Goal: Task Accomplishment & Management: Manage account settings

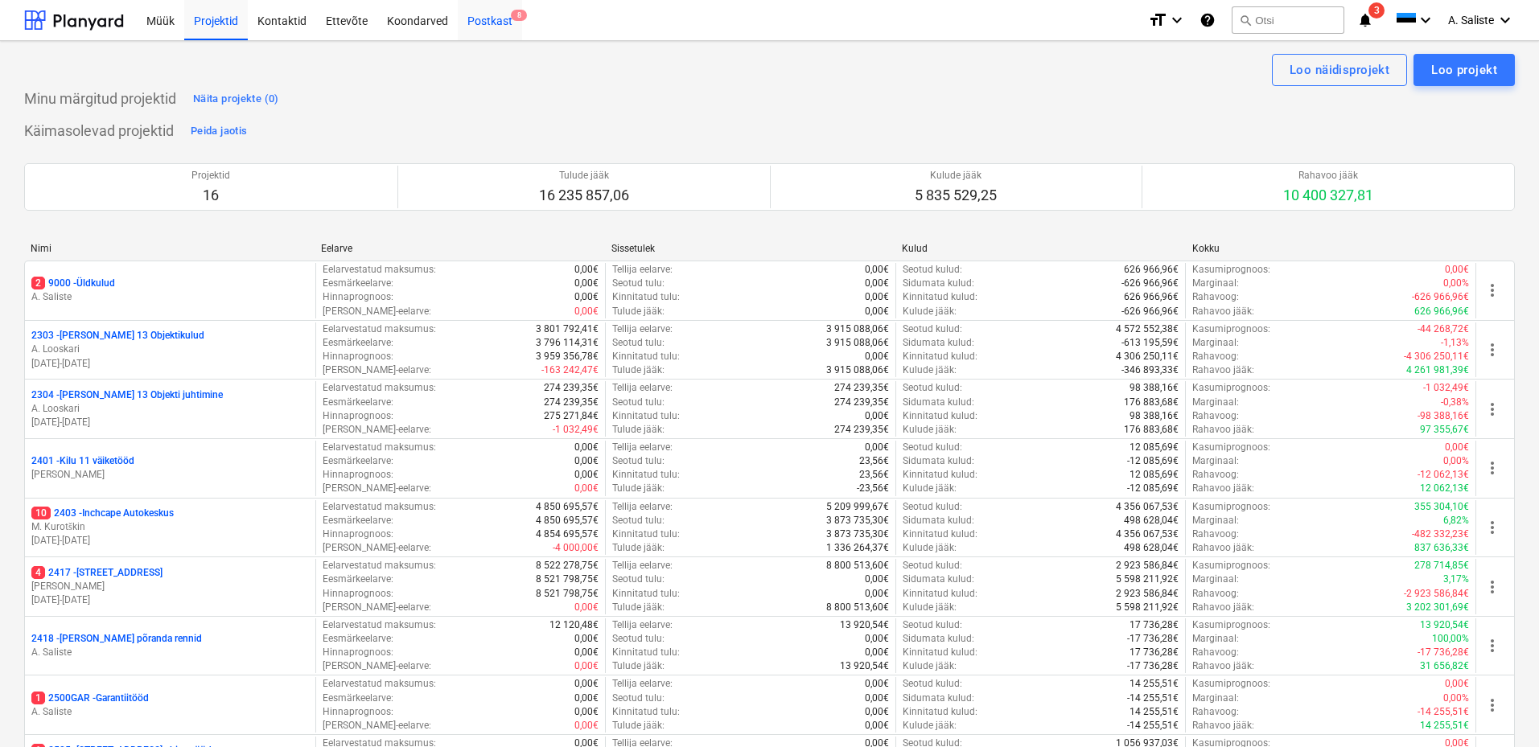
click at [496, 31] on div "Postkast 8" at bounding box center [490, 19] width 64 height 41
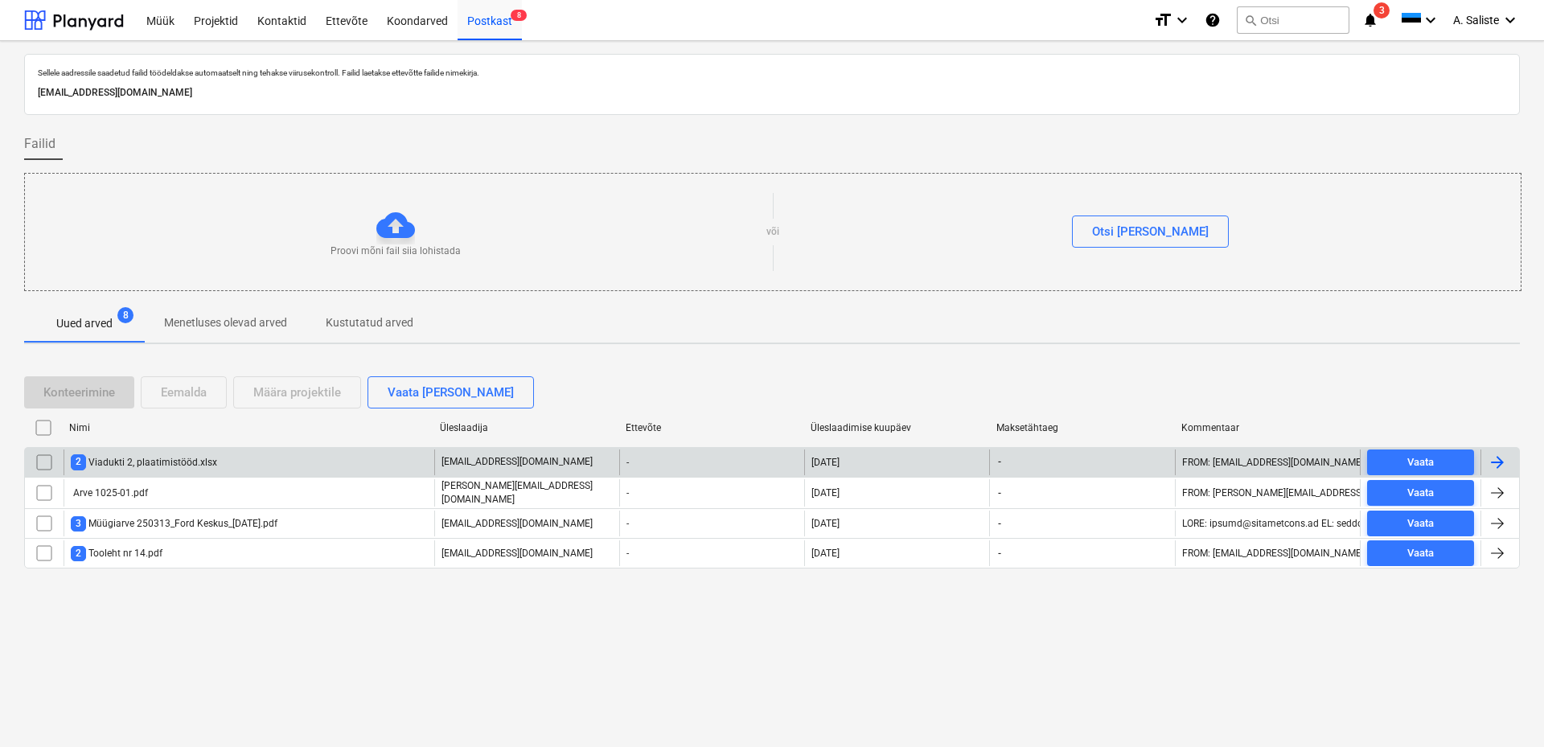
click at [202, 458] on div "2 [STREET_ADDRESS]" at bounding box center [144, 461] width 146 height 15
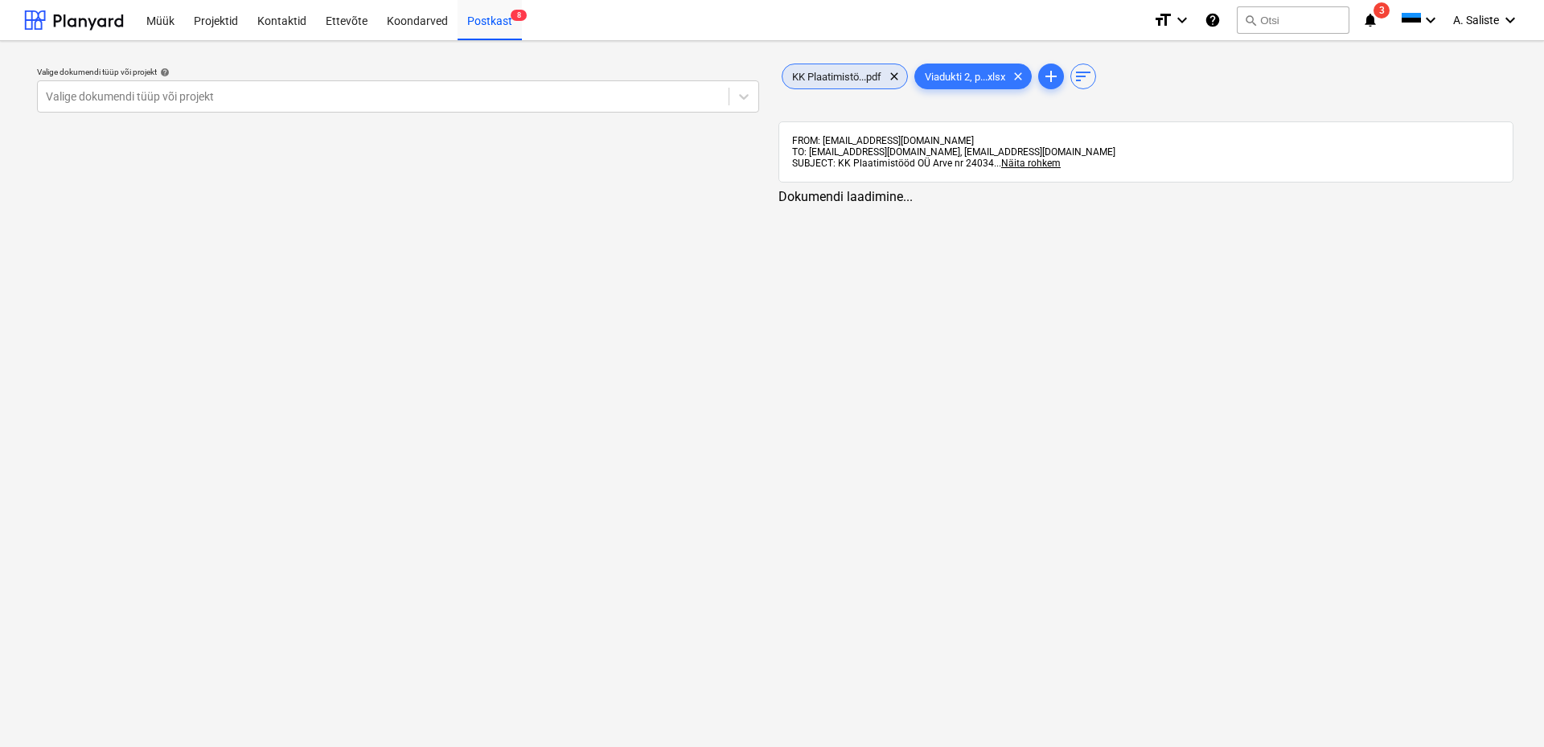
click at [869, 75] on span "KK Plaatimistö...pdf" at bounding box center [837, 77] width 109 height 12
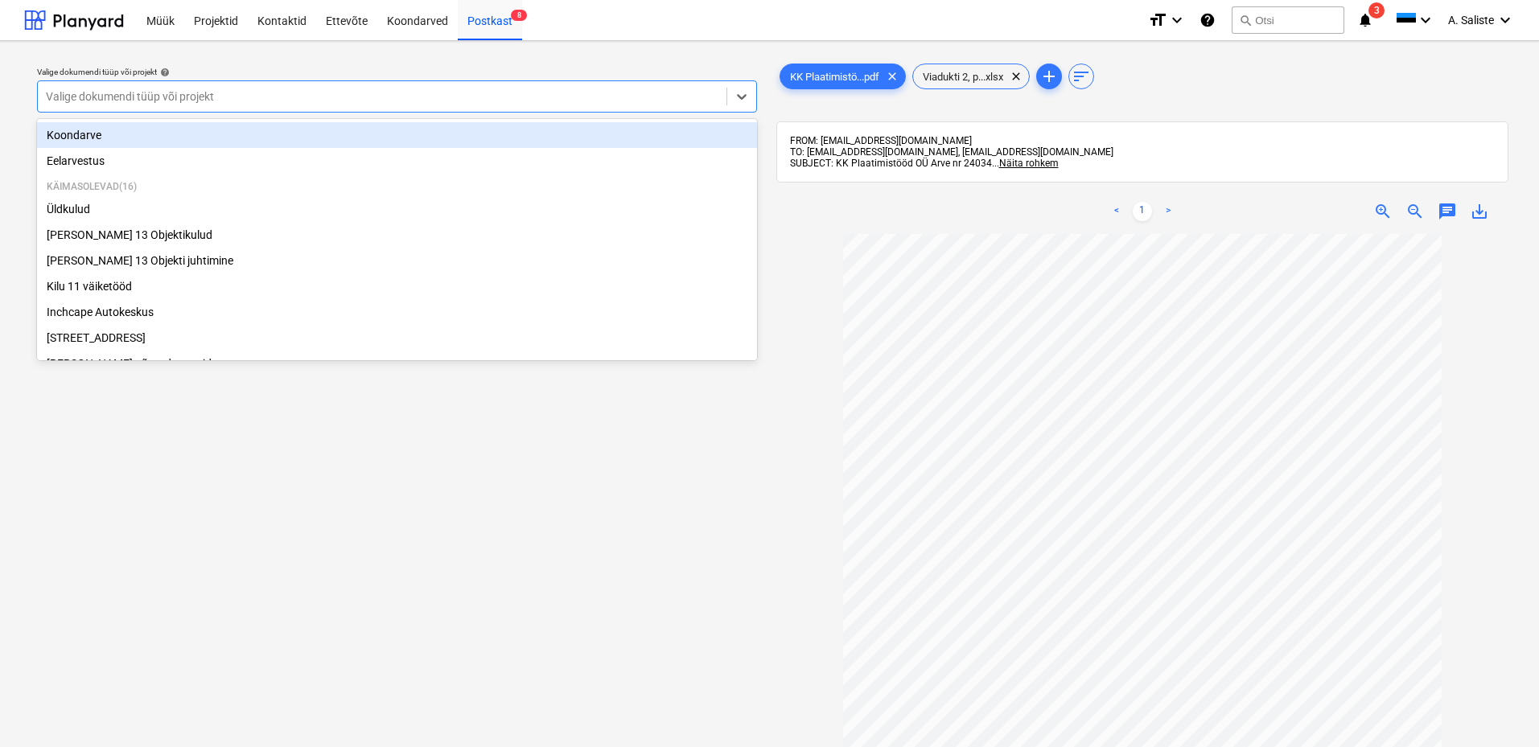
click at [645, 100] on div at bounding box center [382, 96] width 672 height 16
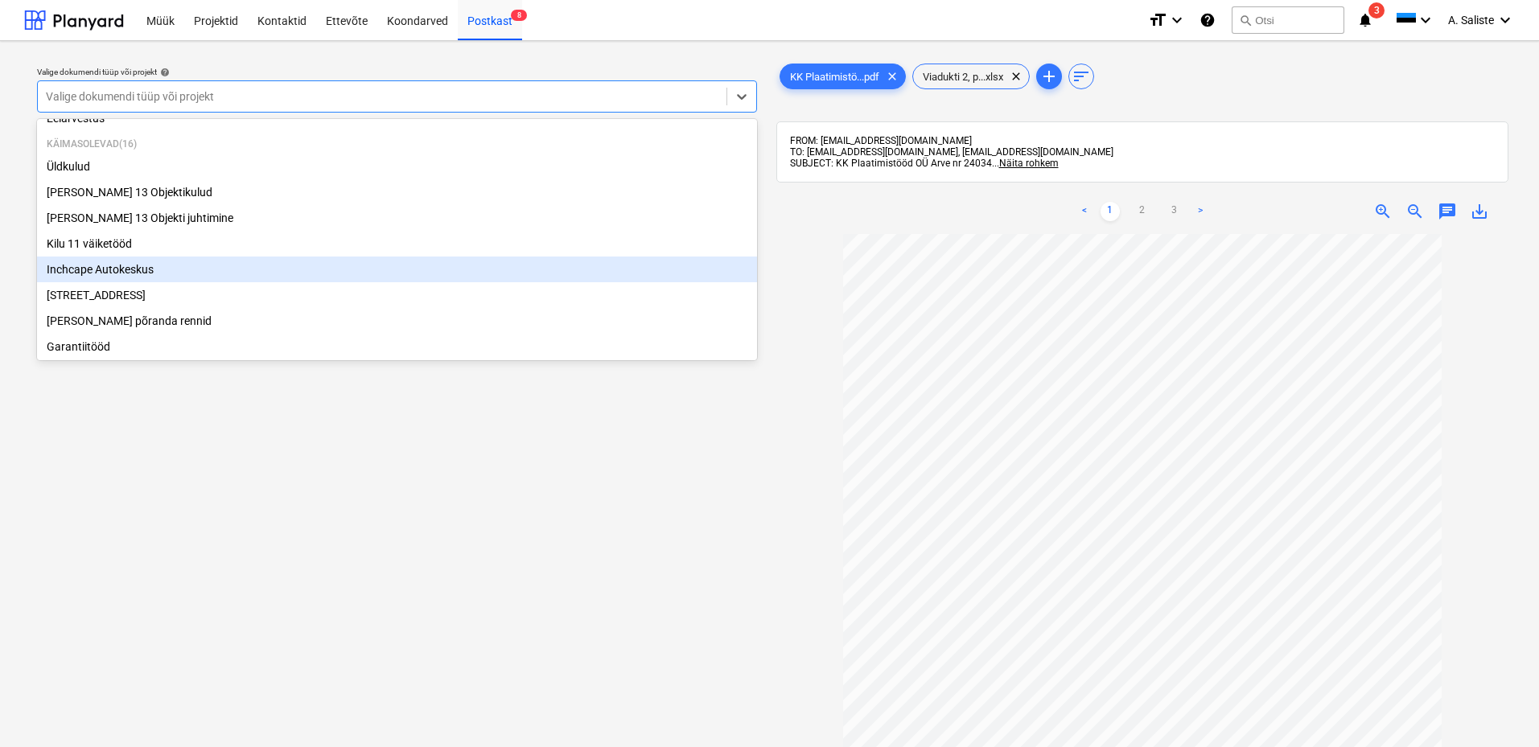
scroll to position [161, 0]
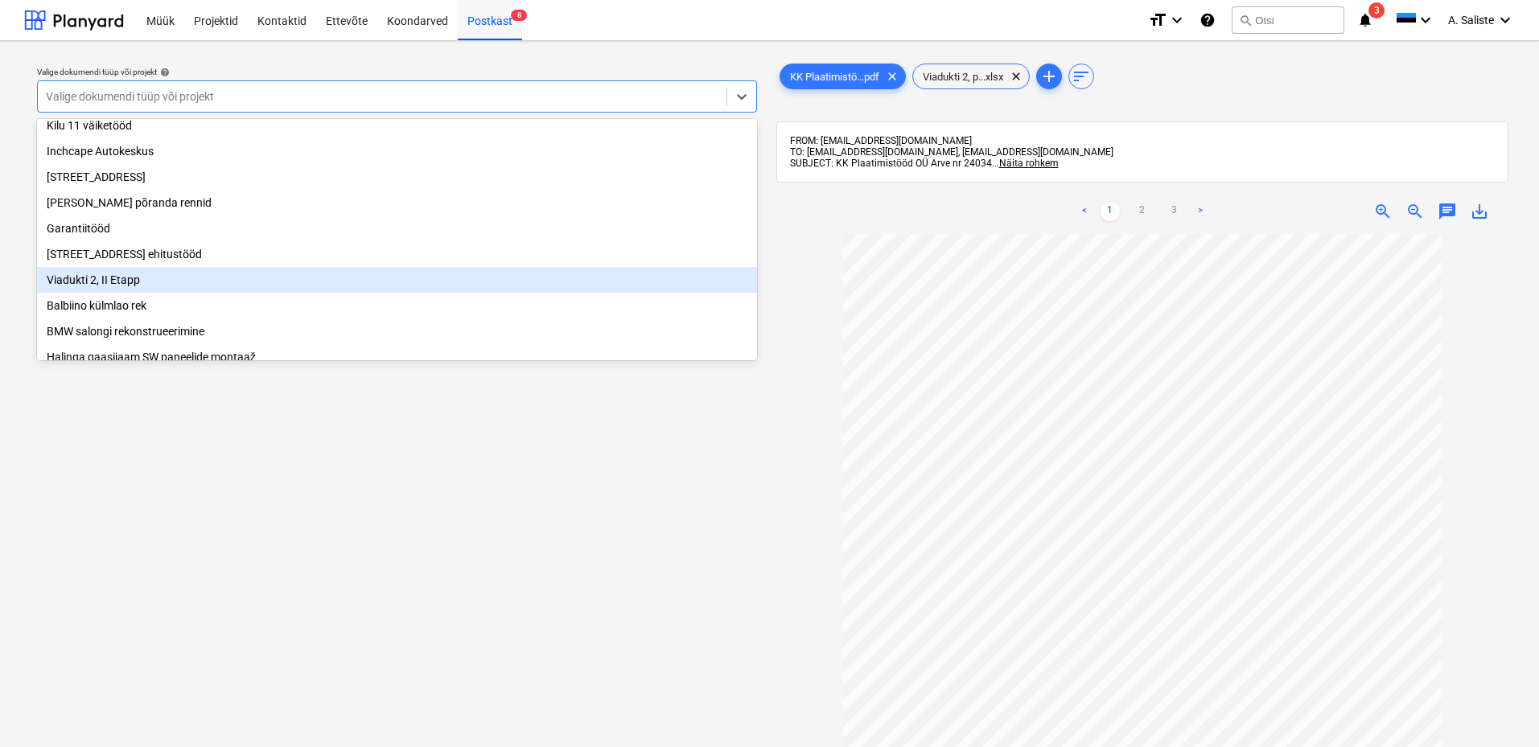
click at [121, 292] on div "Viadukti 2, II Etapp" at bounding box center [397, 280] width 720 height 26
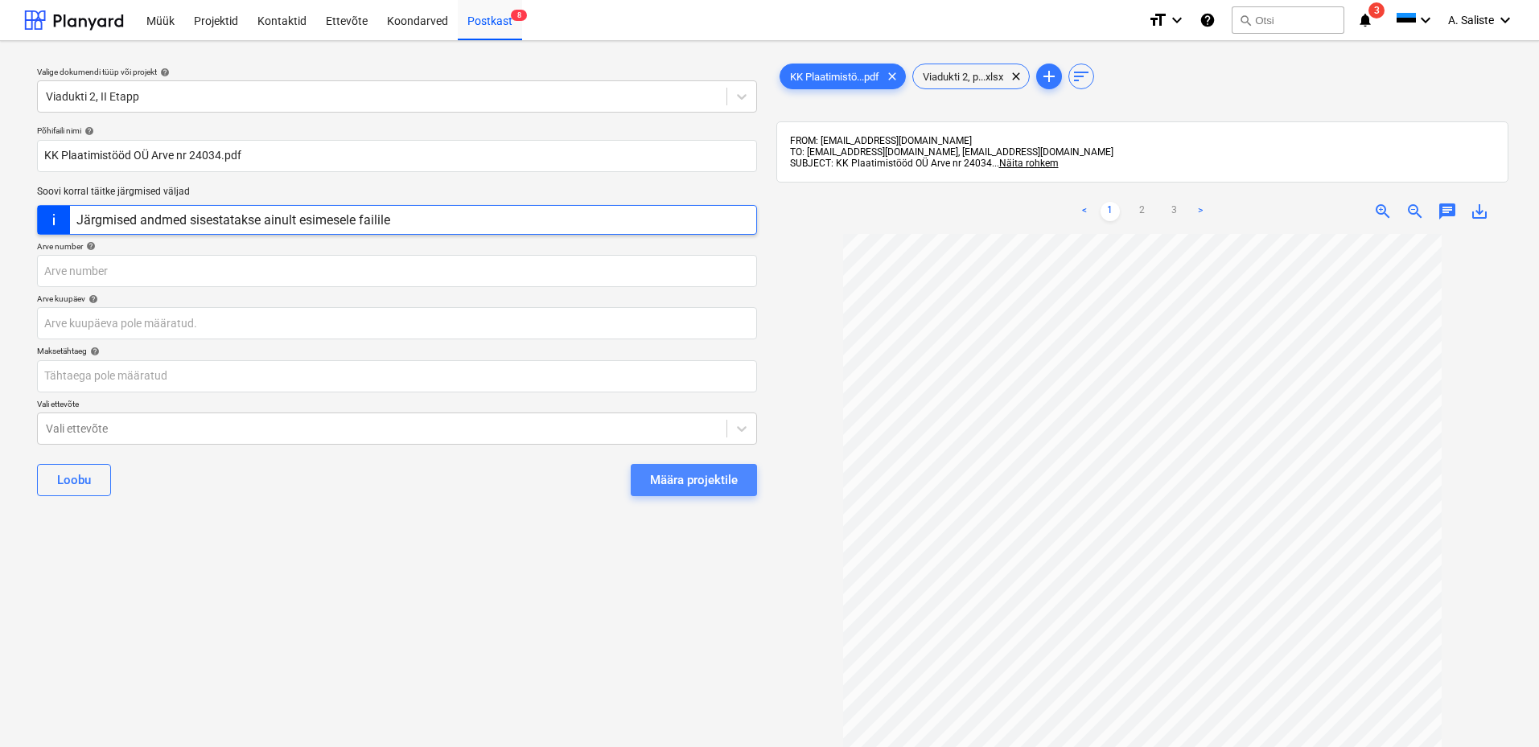
click at [705, 483] on div "Määra projektile" at bounding box center [694, 480] width 88 height 21
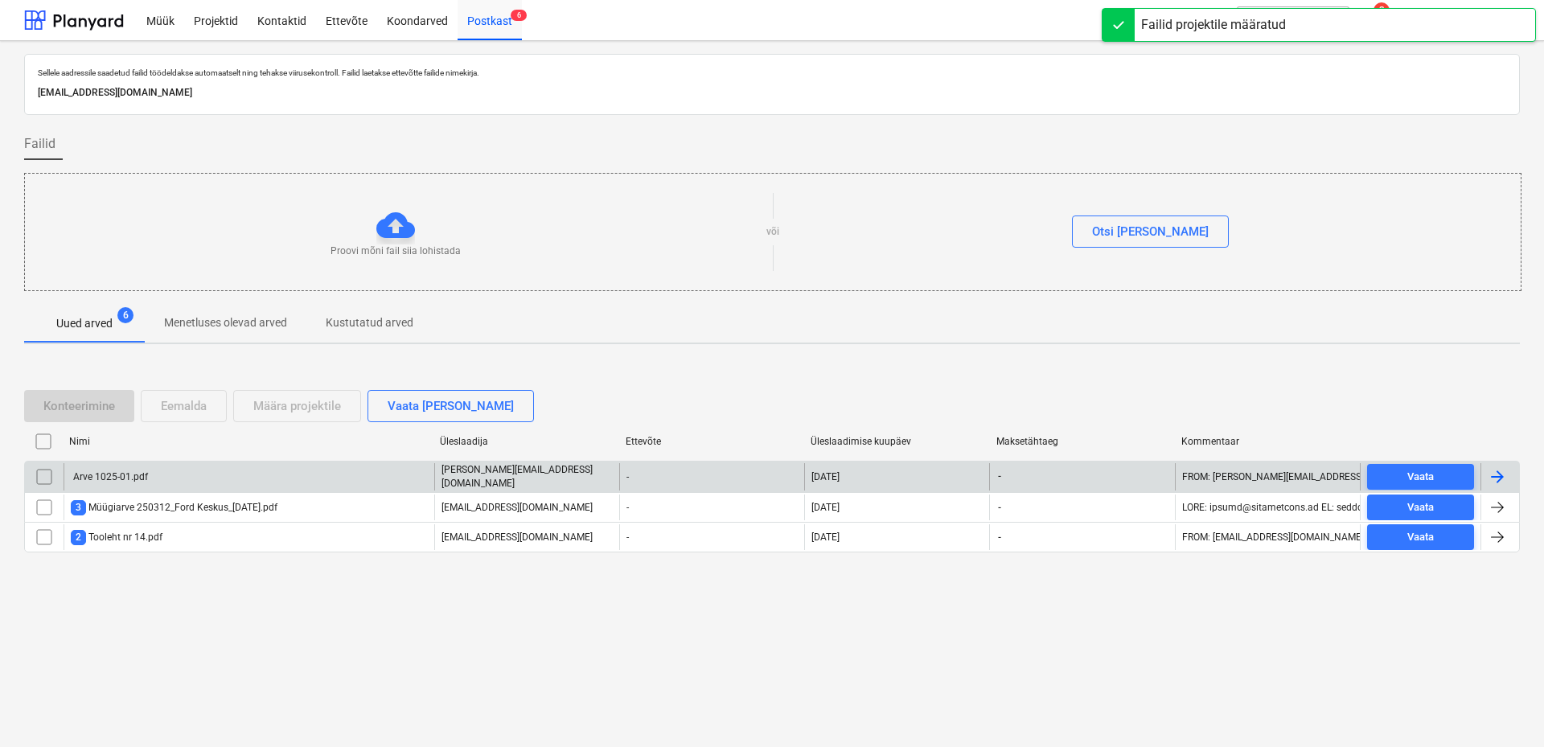
click at [175, 479] on div "Arve 1025-01.pdf" at bounding box center [249, 476] width 371 height 27
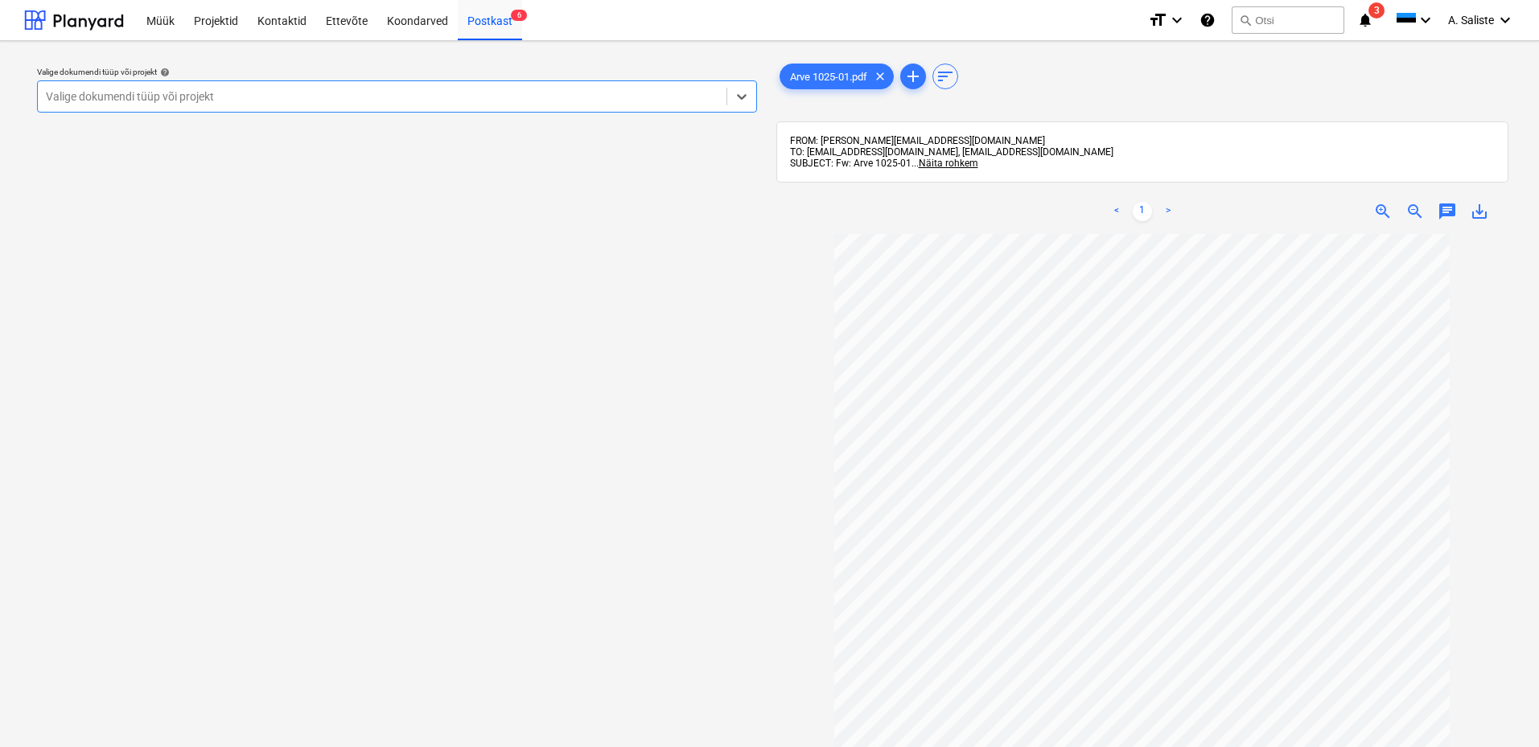
click at [600, 92] on div at bounding box center [382, 96] width 672 height 16
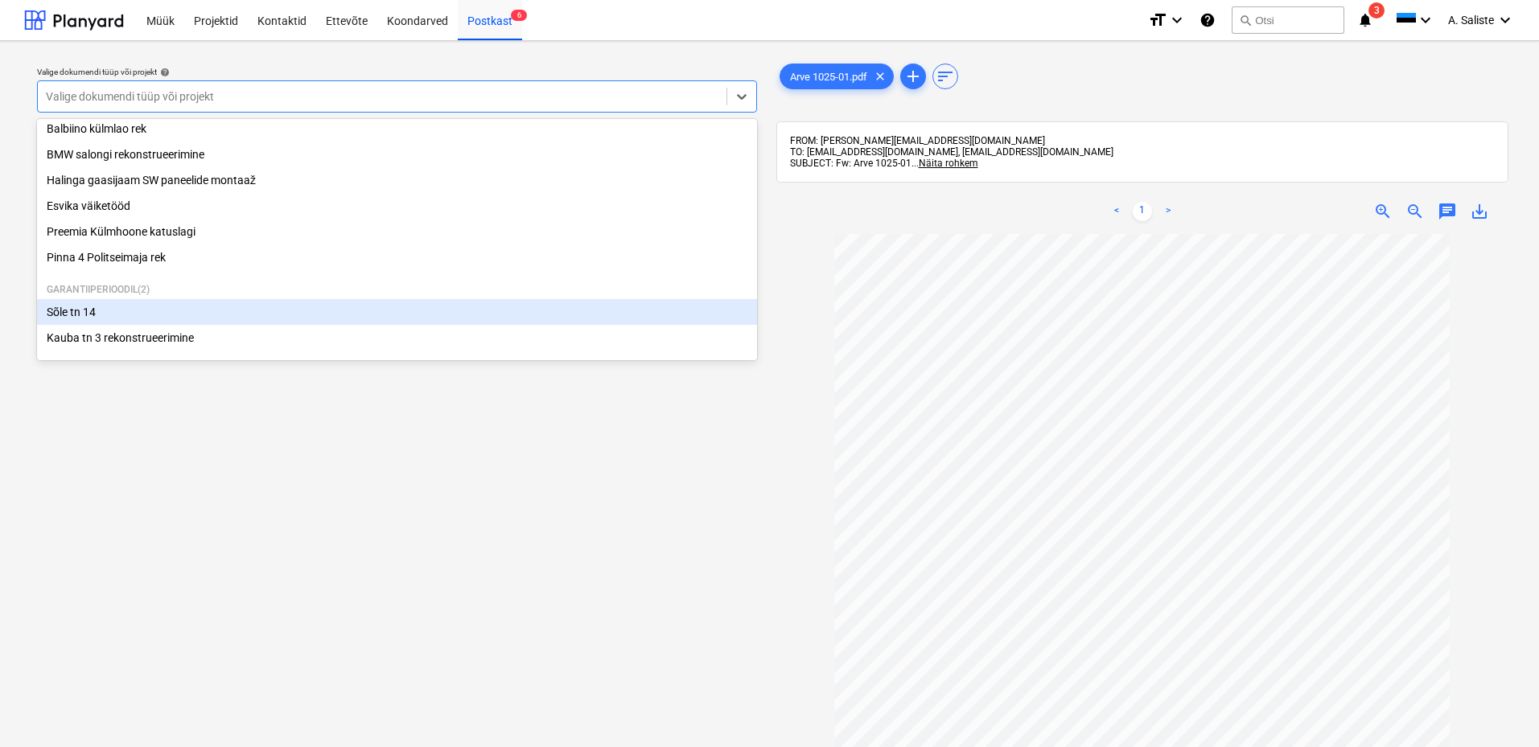
scroll to position [274, 0]
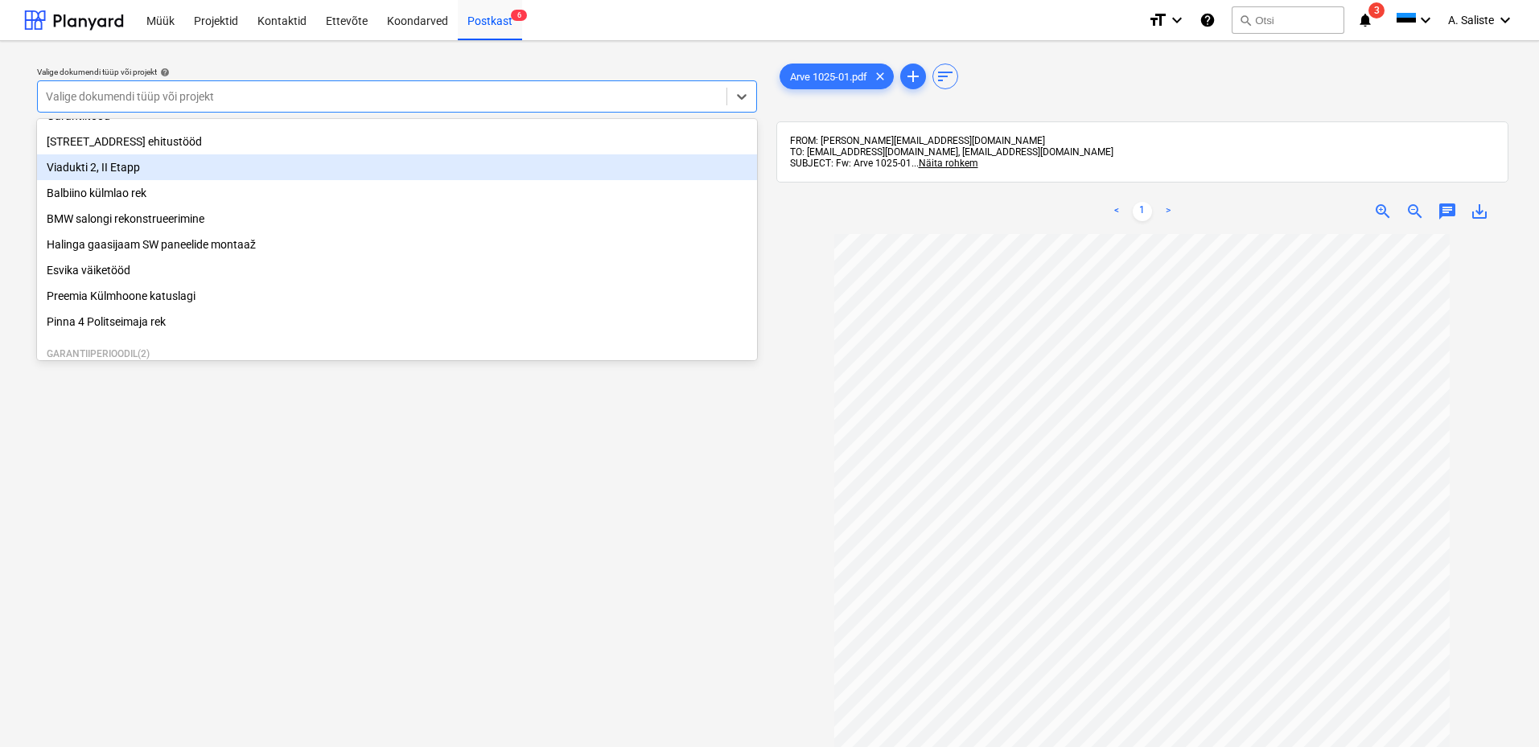
click at [150, 177] on div "Viadukti 2, II Etapp" at bounding box center [397, 167] width 720 height 26
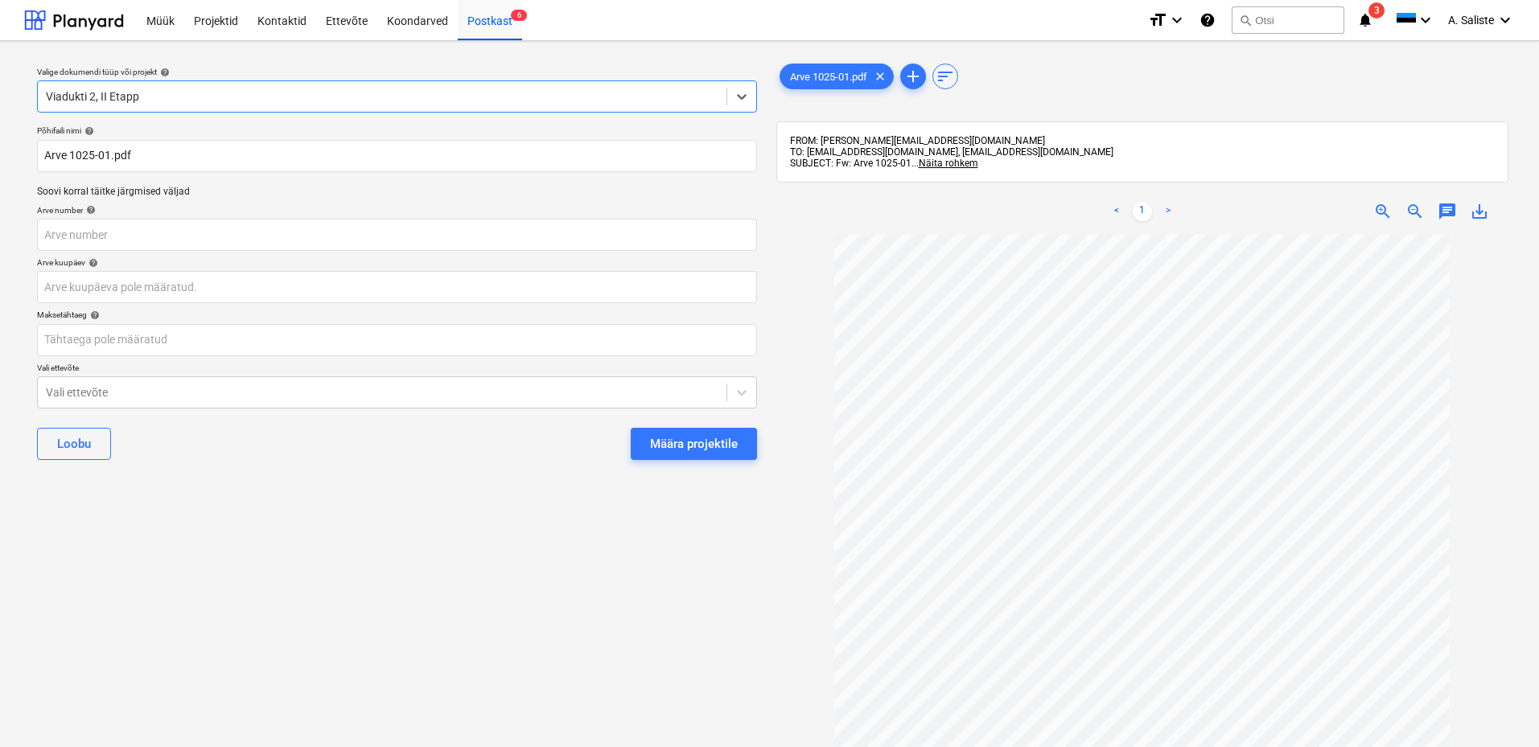
click at [722, 442] on div "Määra projektile" at bounding box center [694, 444] width 88 height 21
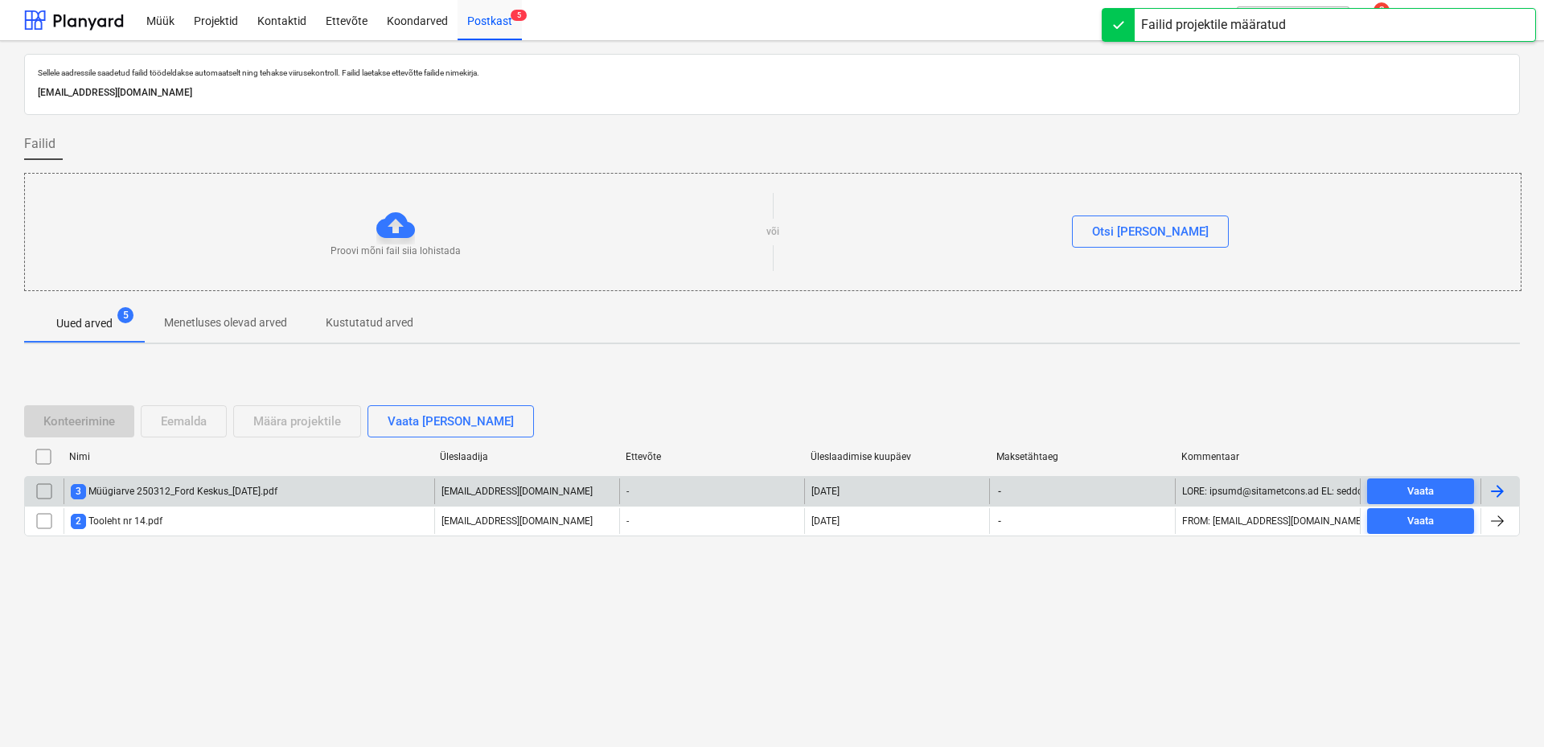
click at [220, 487] on div "3 Müügiarve 250312_Ford Keskus_[DATE].pdf" at bounding box center [174, 491] width 207 height 15
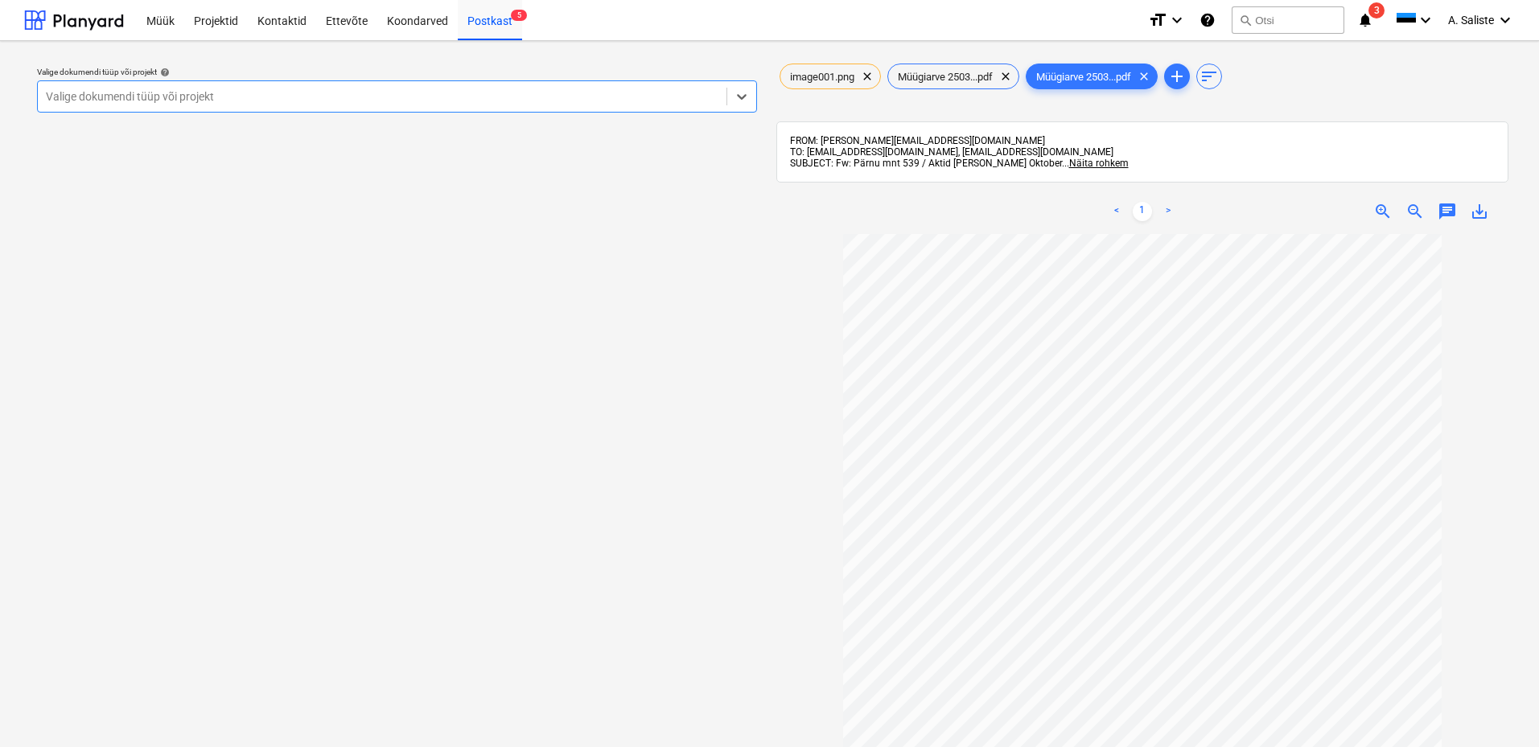
click at [616, 93] on div at bounding box center [382, 96] width 672 height 16
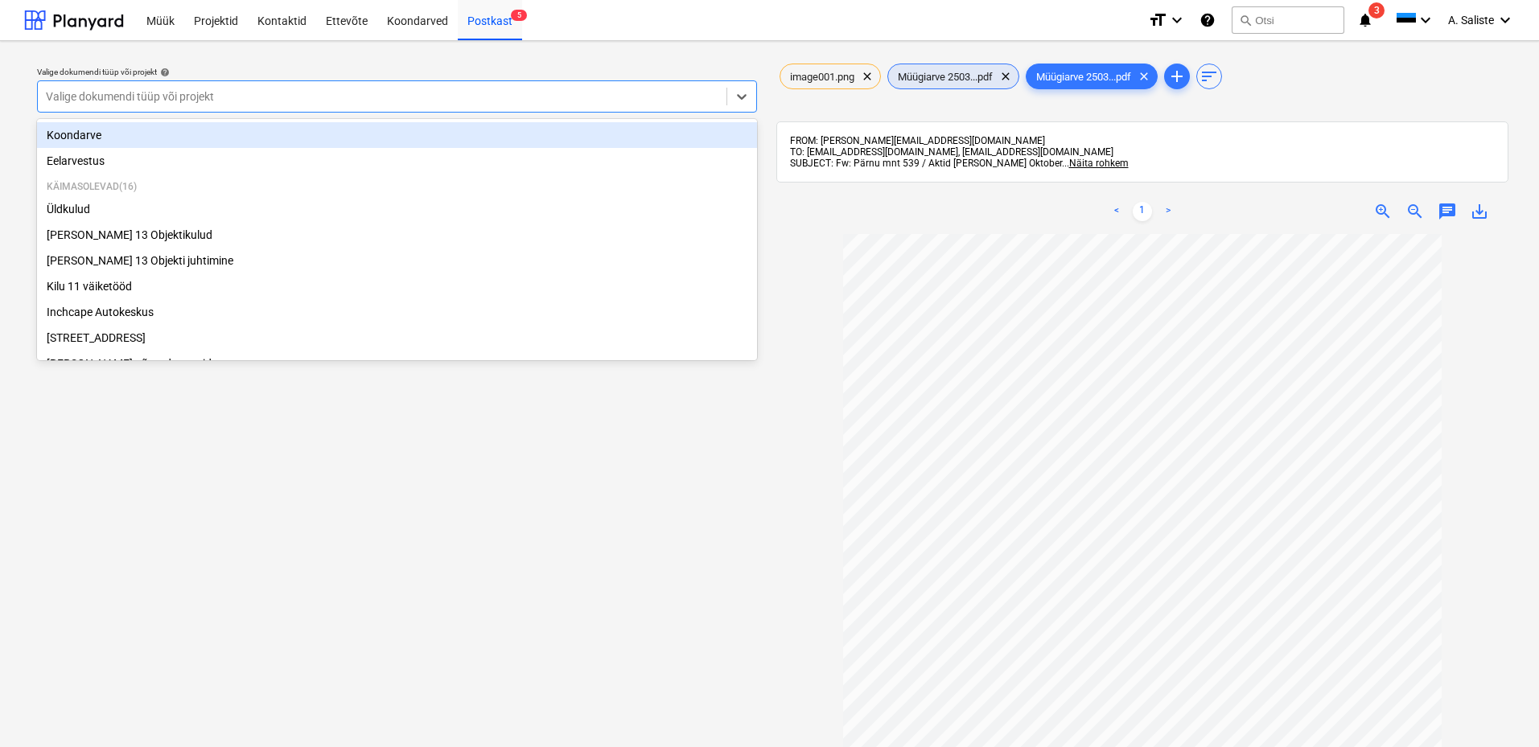
click at [937, 76] on span "Müügiarve 2503...pdf" at bounding box center [945, 77] width 114 height 12
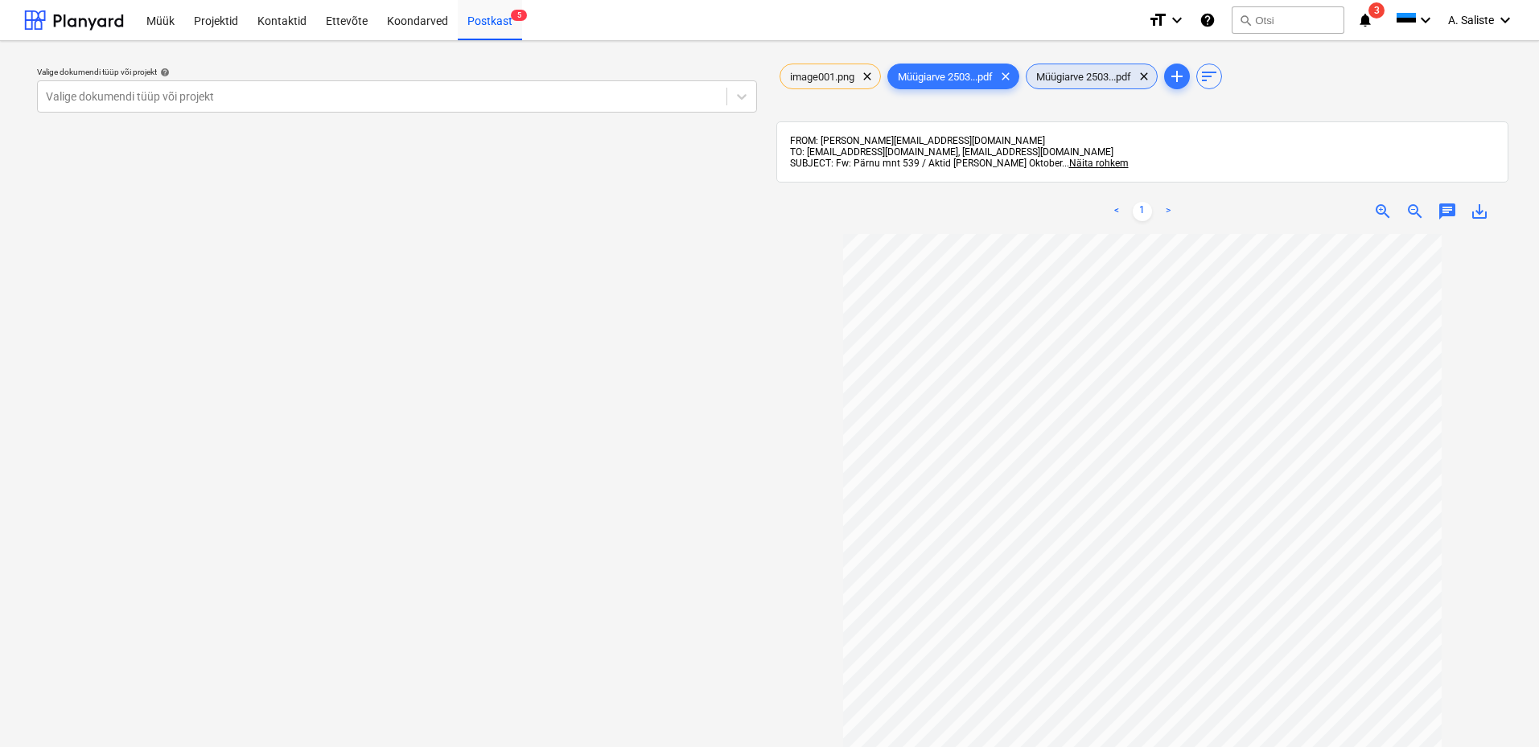
click at [1116, 78] on span "Müügiarve 2503...pdf" at bounding box center [1083, 77] width 114 height 12
click at [838, 76] on span "image001.png" at bounding box center [822, 77] width 84 height 12
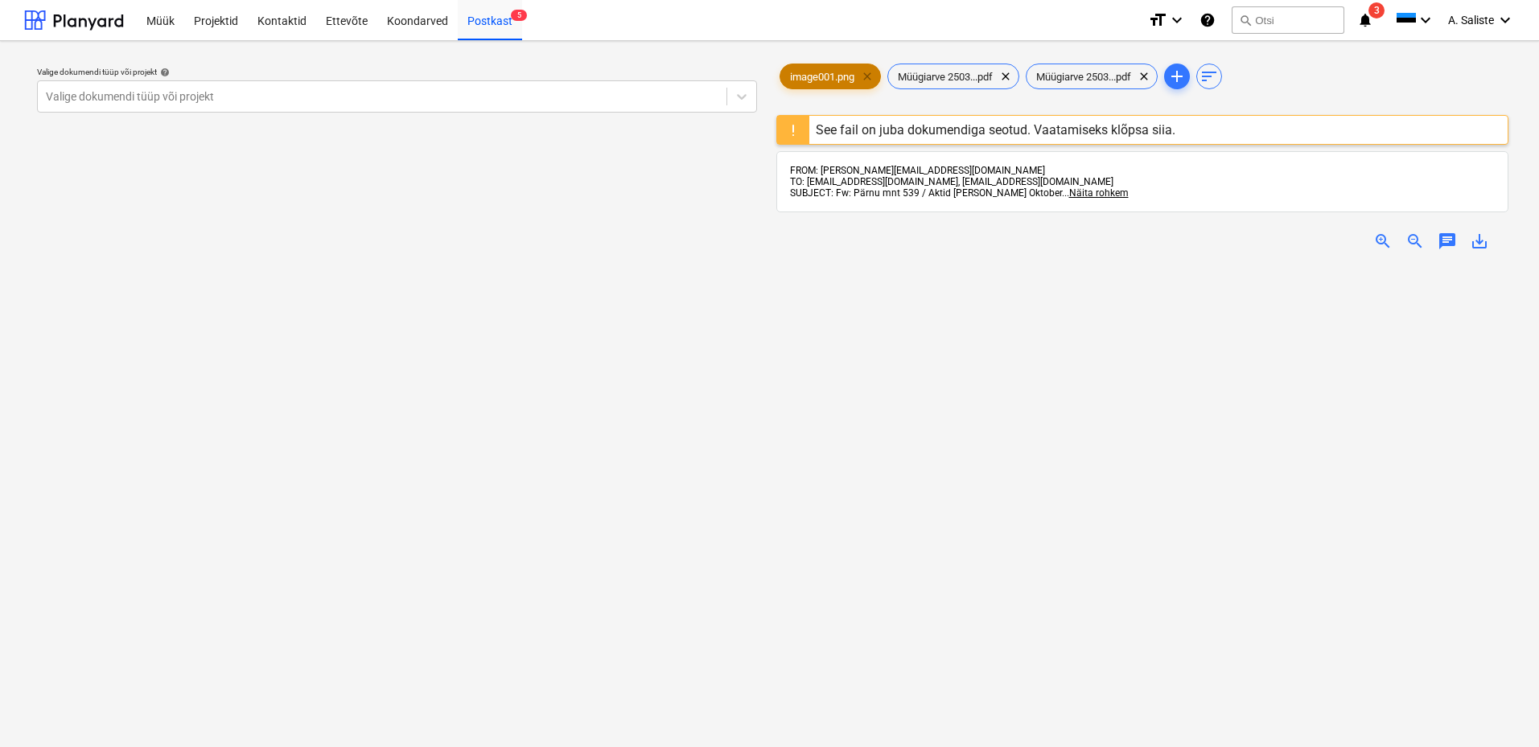
click at [870, 74] on span "clear" at bounding box center [867, 76] width 19 height 19
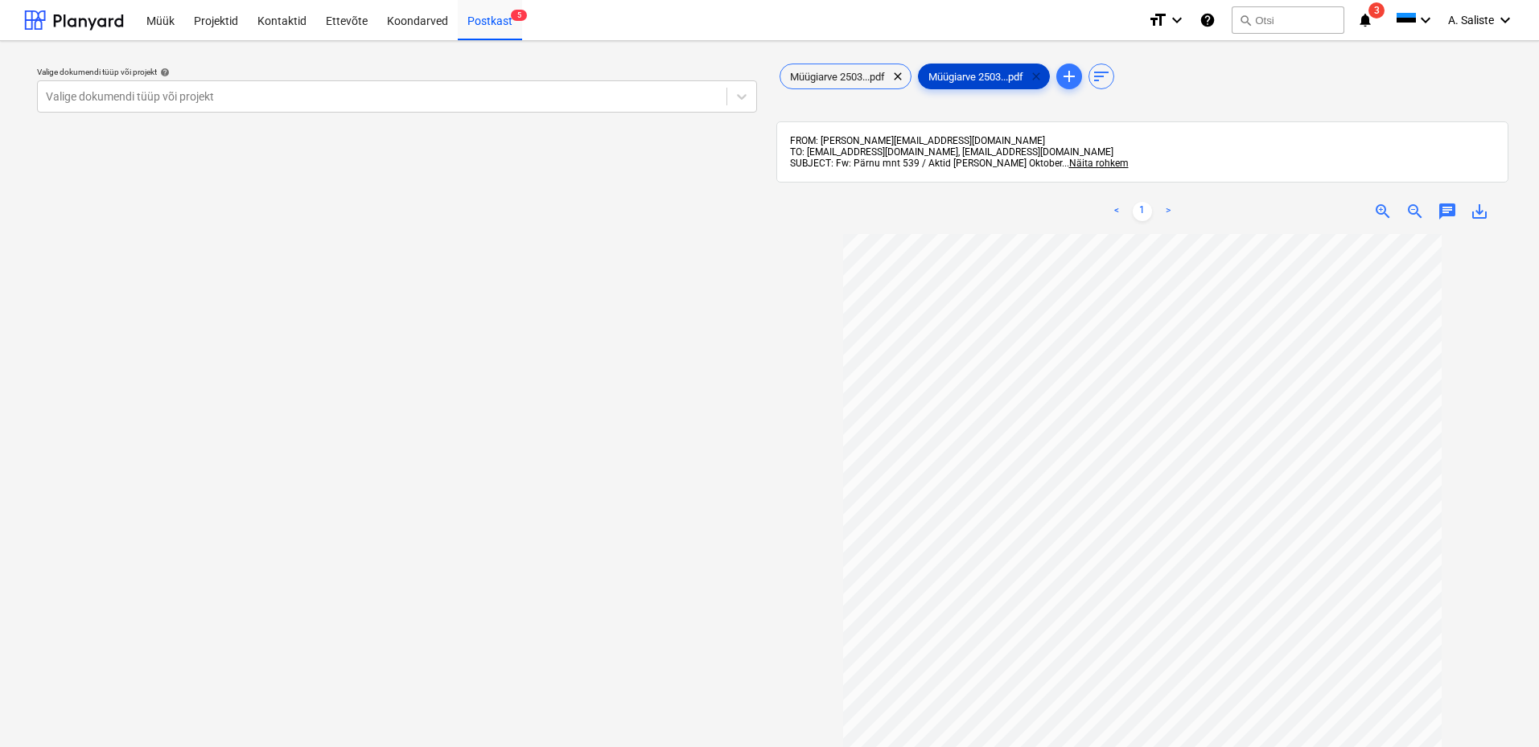
click at [1043, 76] on span "clear" at bounding box center [1035, 76] width 19 height 19
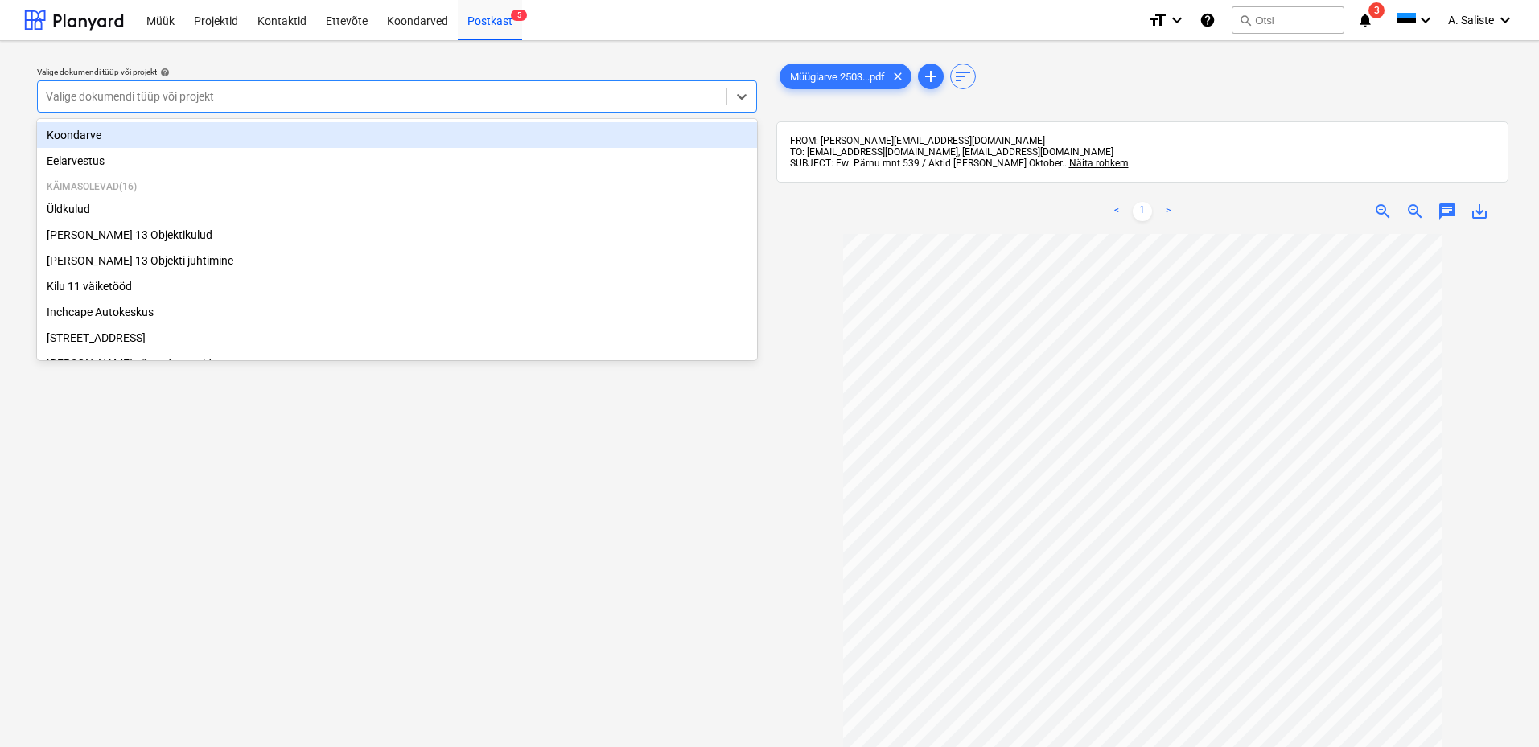
click at [606, 97] on div at bounding box center [382, 96] width 672 height 16
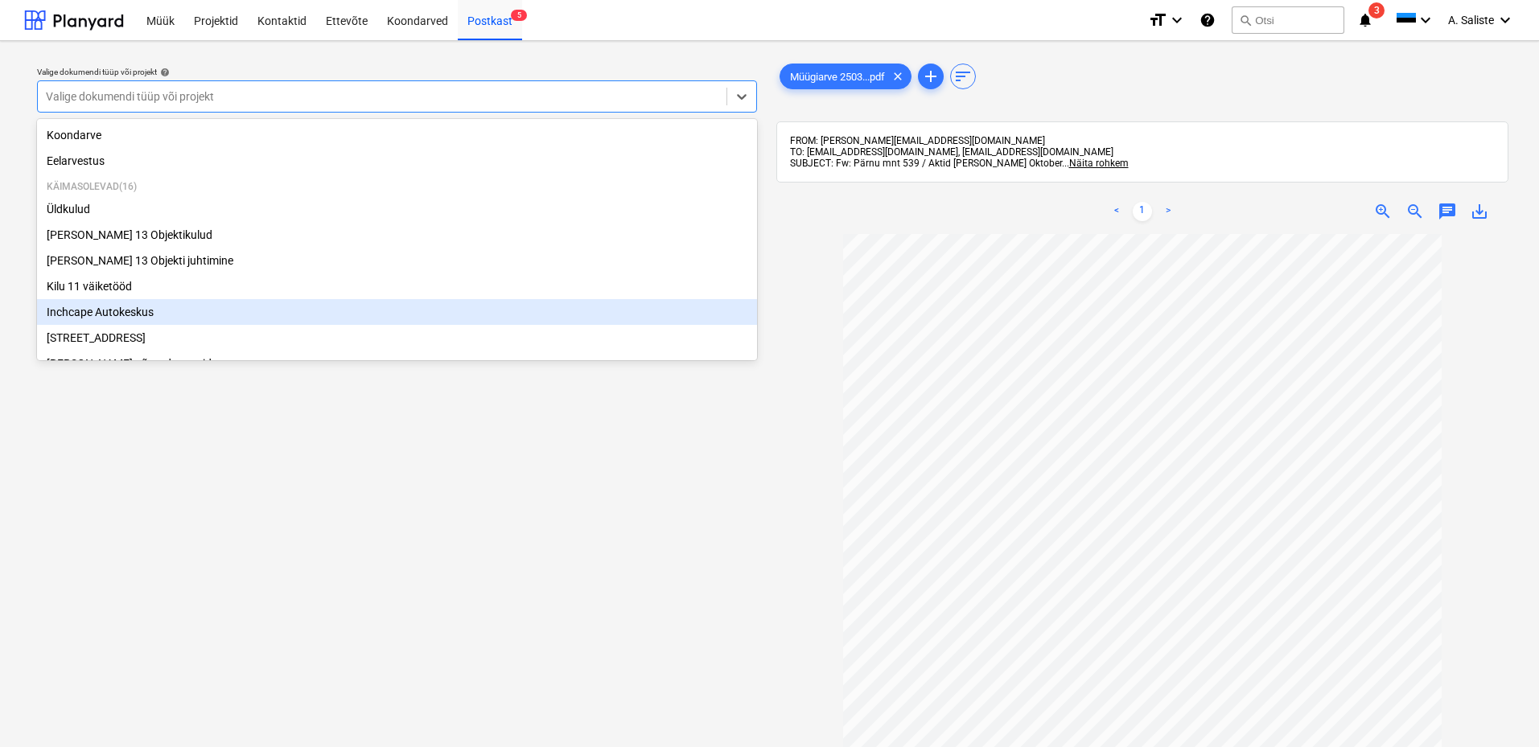
click at [121, 311] on div "Inchcape Autokeskus" at bounding box center [397, 312] width 720 height 26
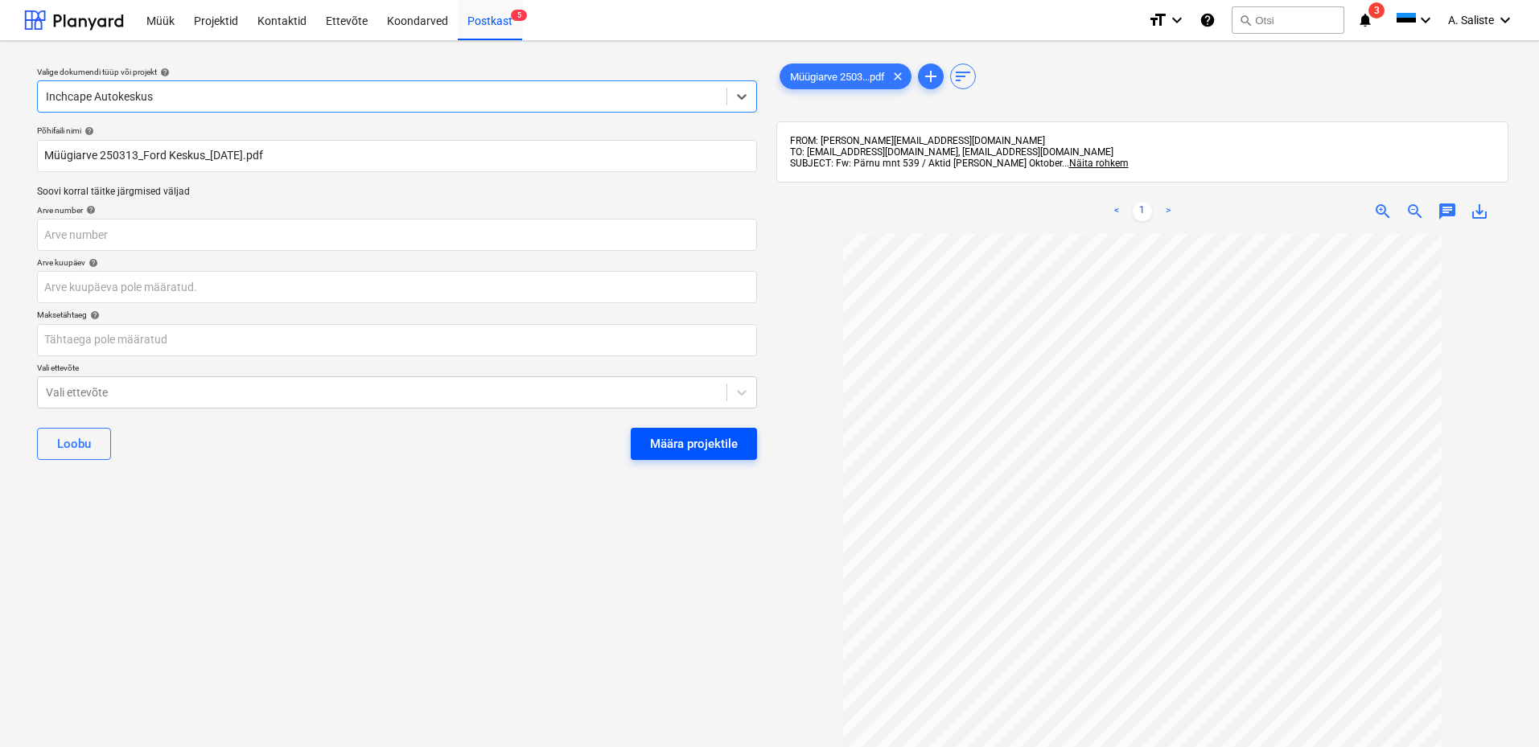
click at [724, 442] on div "Määra projektile" at bounding box center [694, 444] width 88 height 21
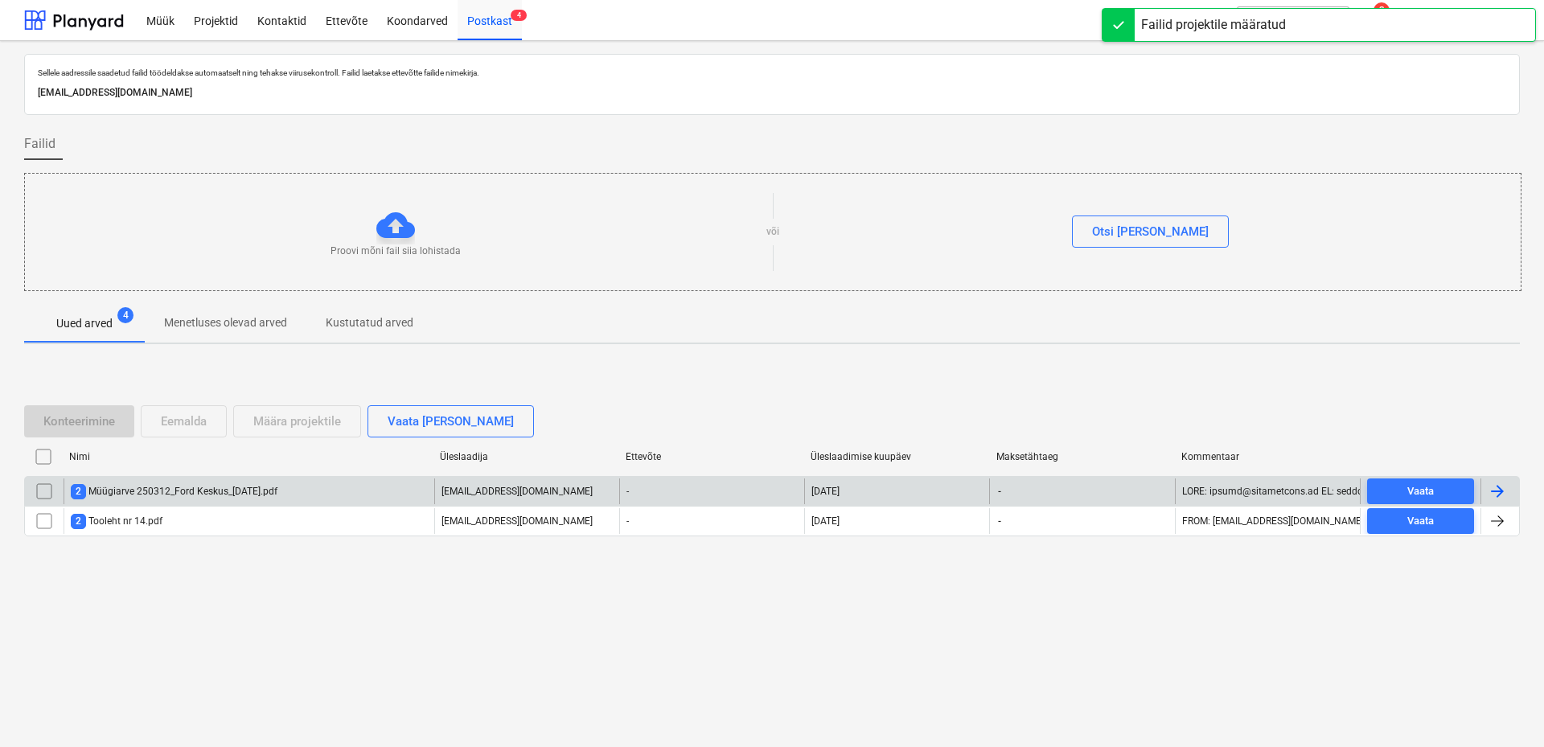
click at [244, 493] on div "2 Müügiarve 250312_Ford Keskus_[DATE].pdf" at bounding box center [174, 491] width 207 height 15
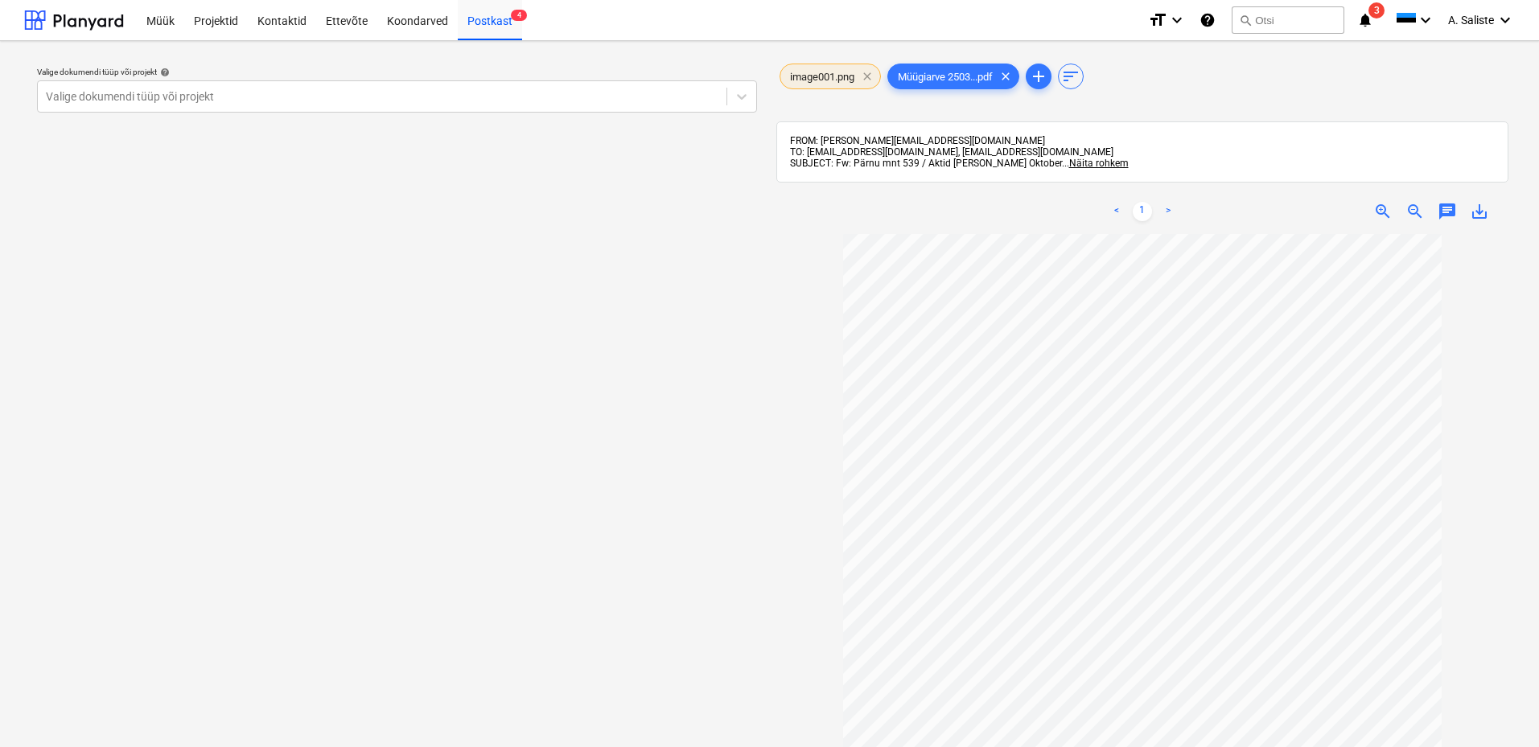
click at [865, 76] on span "clear" at bounding box center [867, 76] width 19 height 19
click at [635, 94] on div at bounding box center [382, 96] width 672 height 16
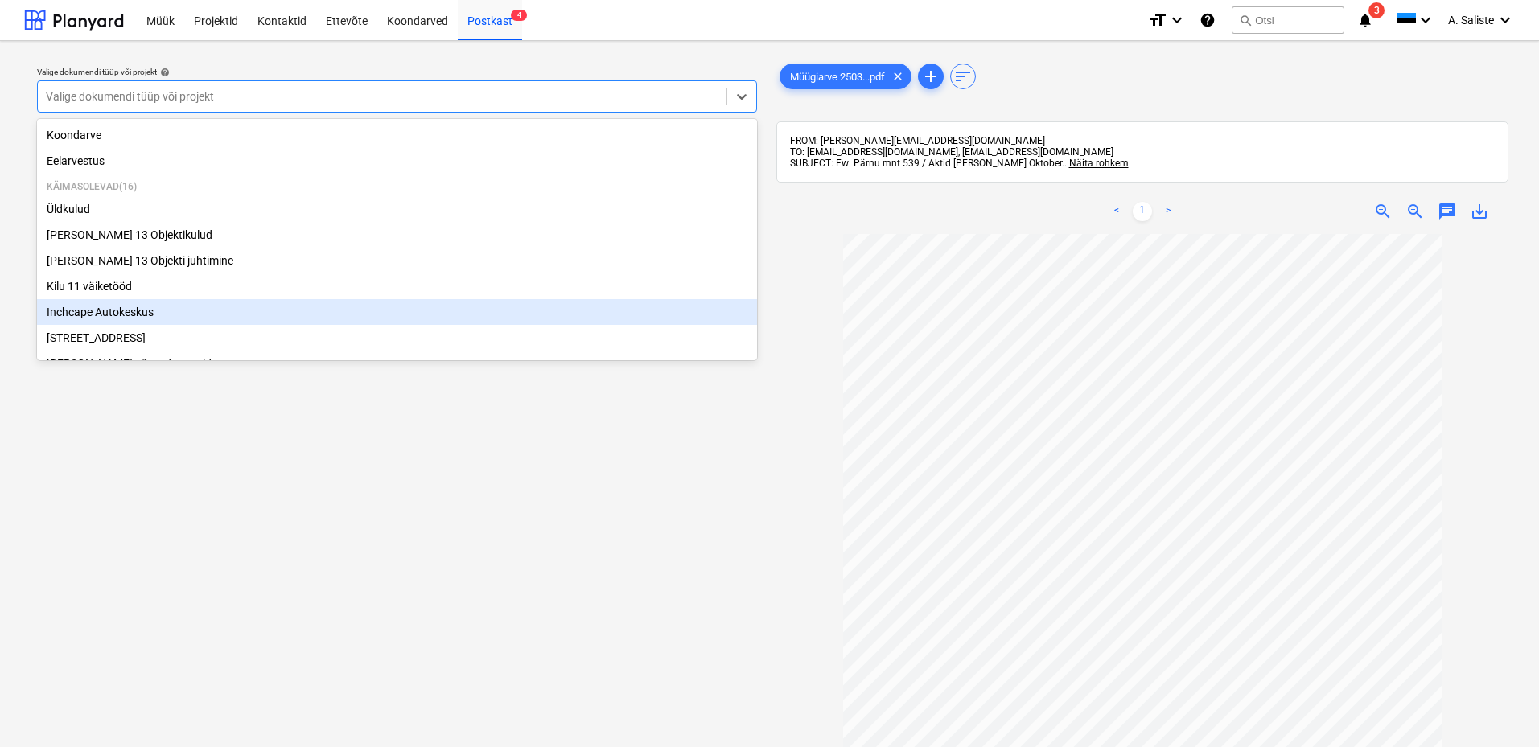
click at [113, 313] on div "Inchcape Autokeskus" at bounding box center [397, 312] width 720 height 26
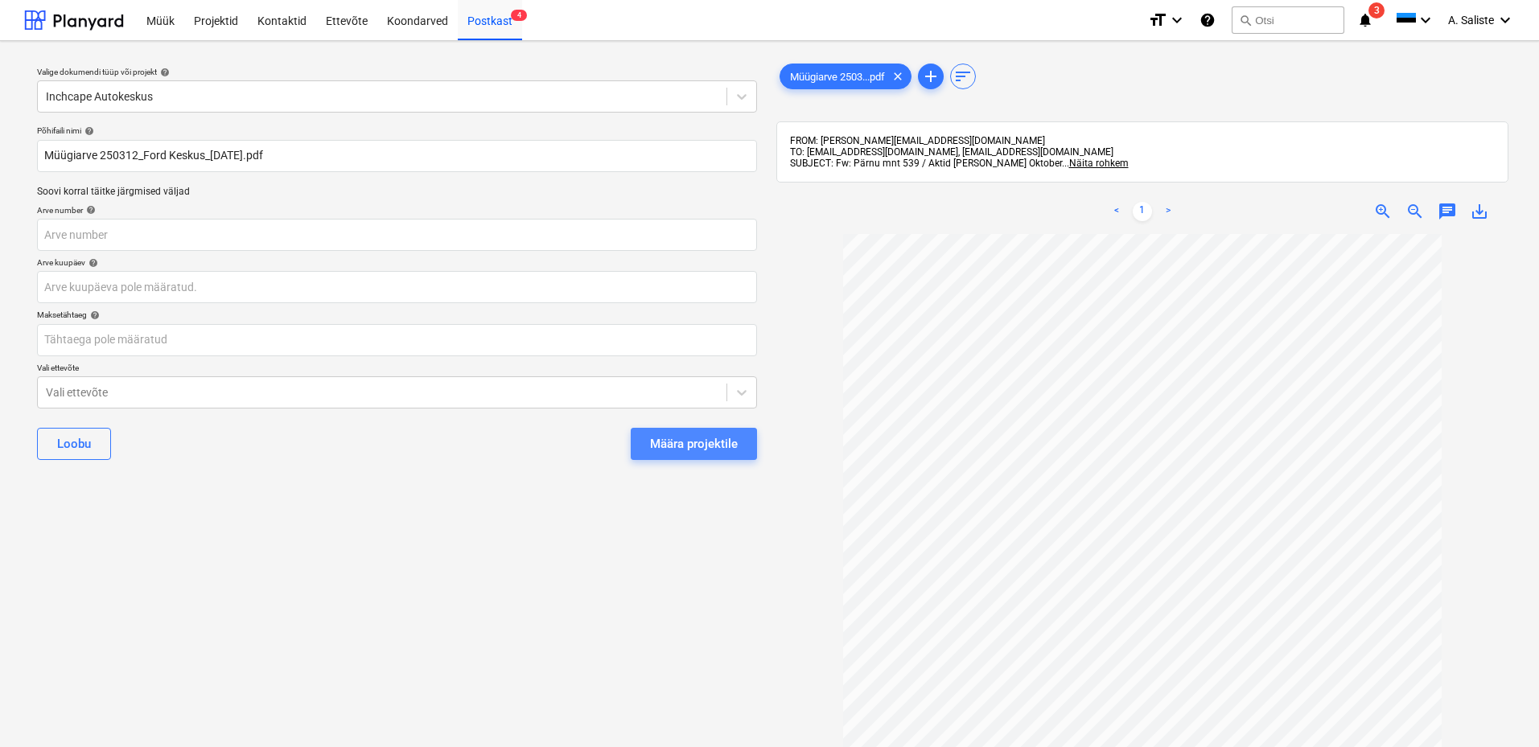
click at [726, 442] on div "Määra projektile" at bounding box center [694, 444] width 88 height 21
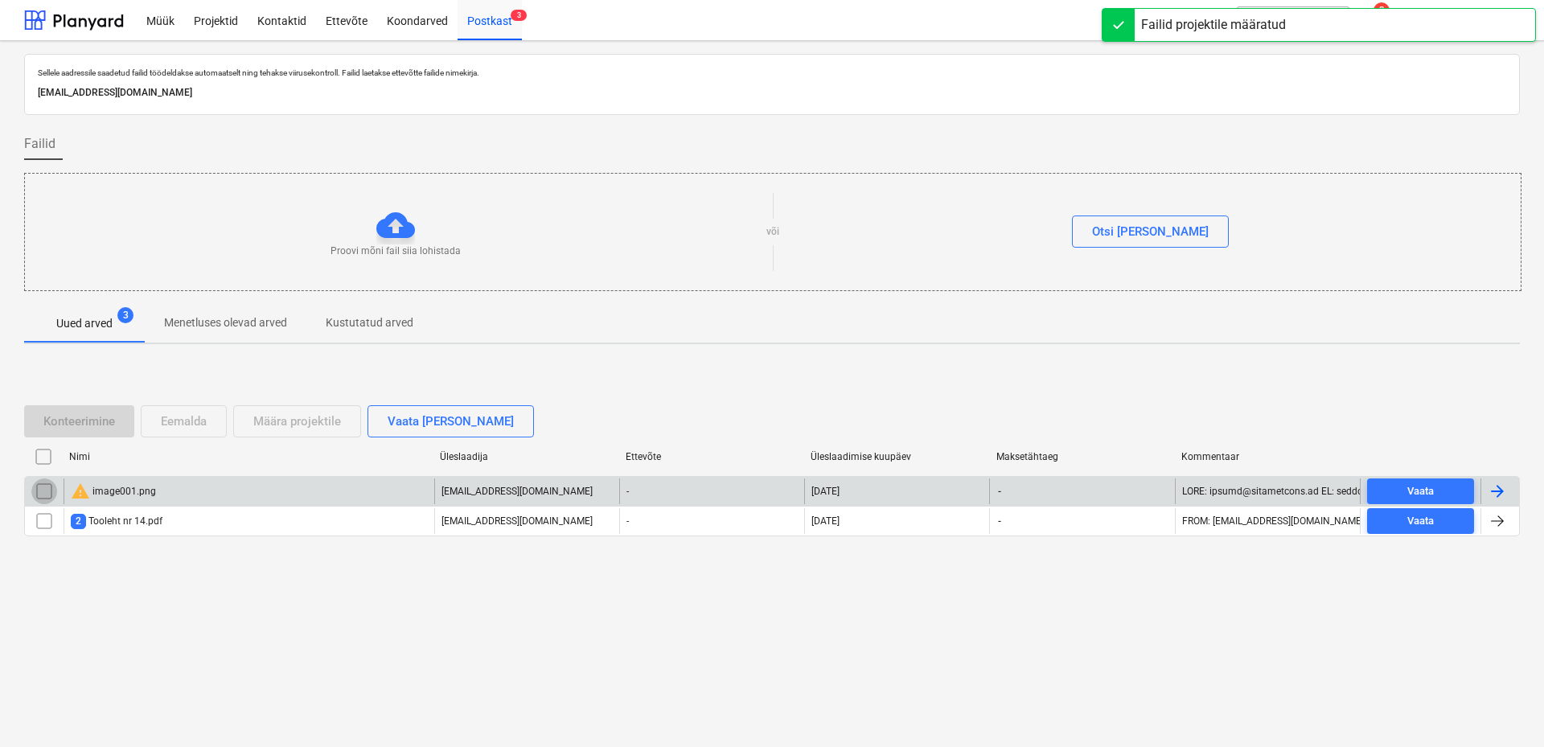
drag, startPoint x: 44, startPoint y: 493, endPoint x: 64, endPoint y: 488, distance: 20.7
click at [46, 492] on input "checkbox" at bounding box center [44, 492] width 26 height 26
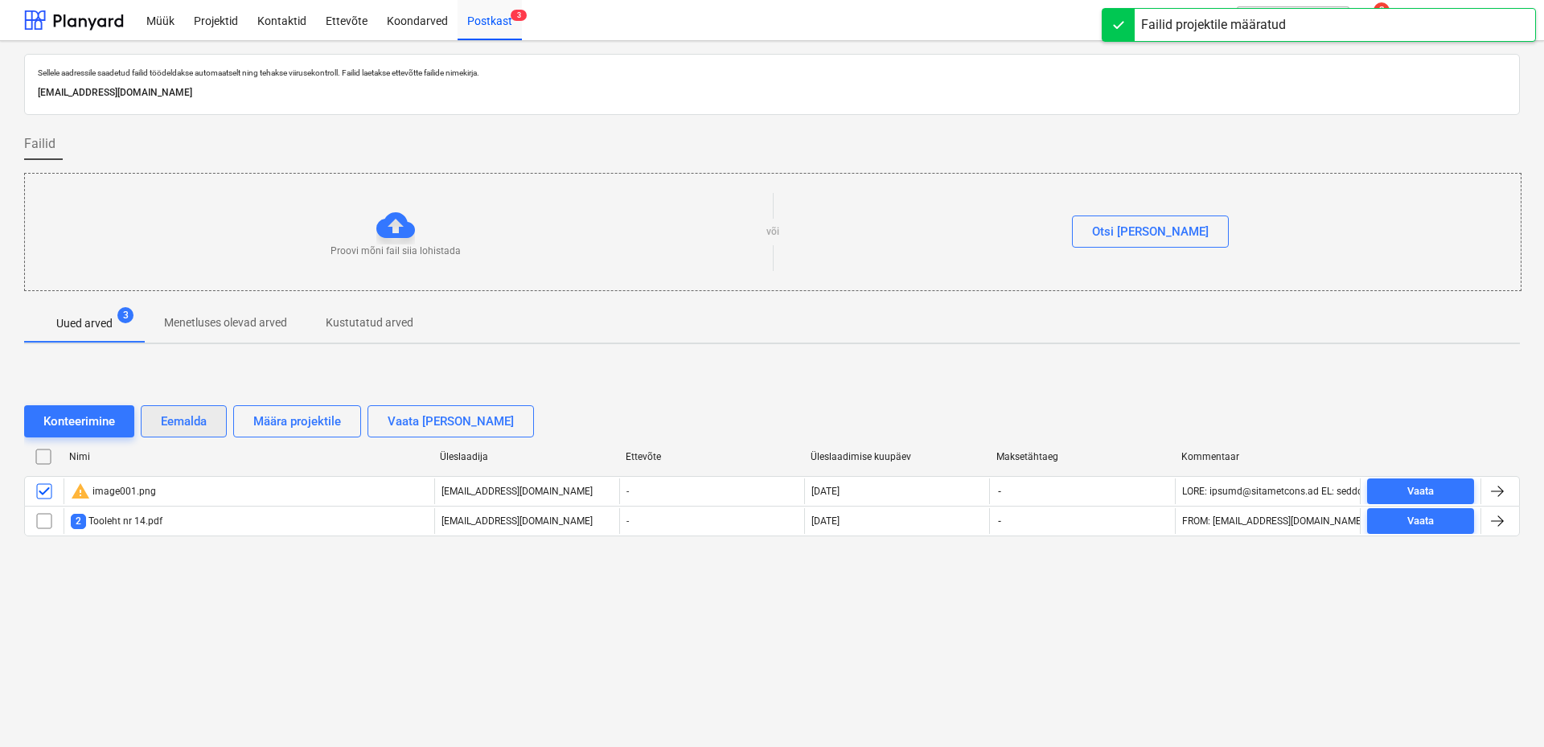
click at [181, 417] on div "Eemalda" at bounding box center [184, 421] width 46 height 21
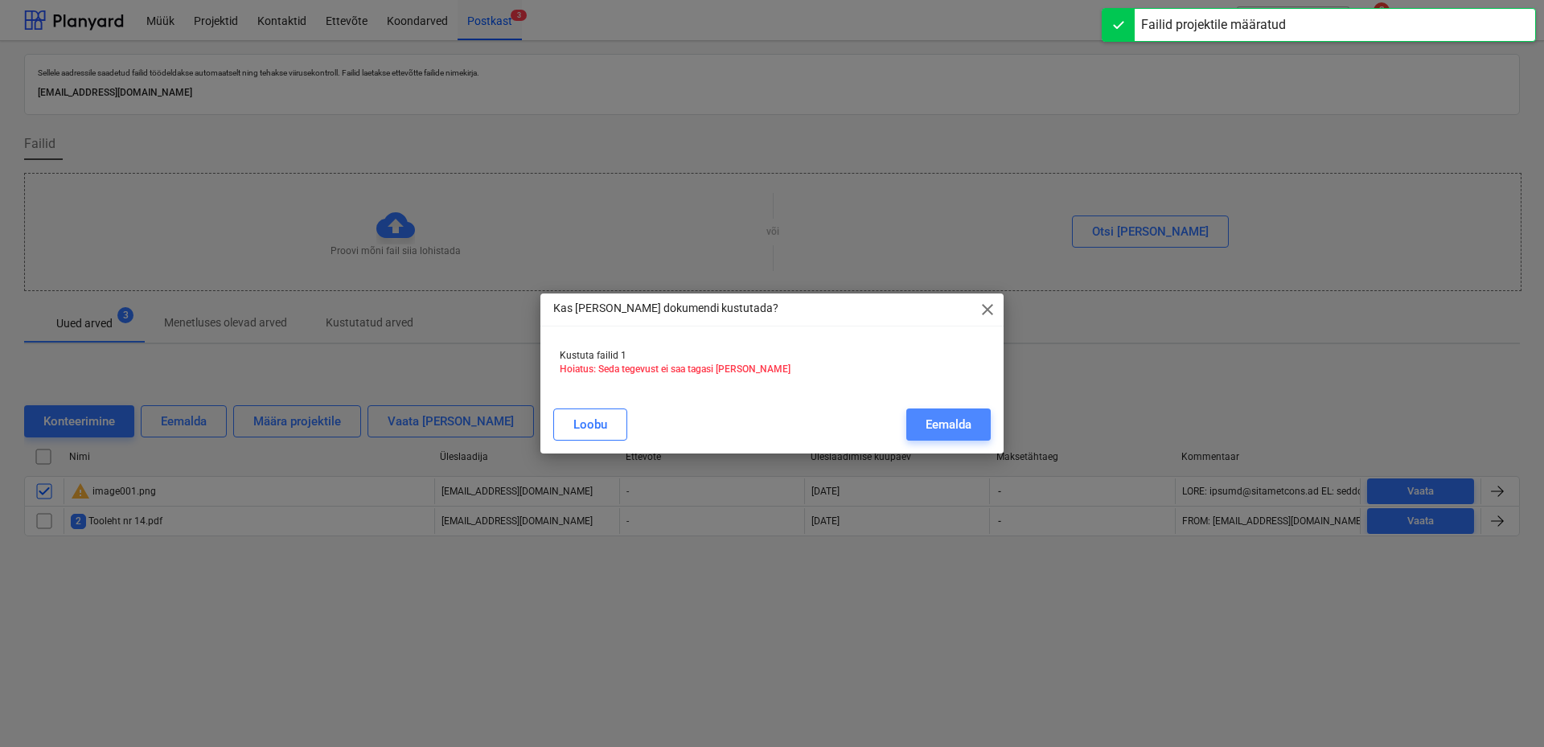
click at [948, 422] on div "Eemalda" at bounding box center [949, 424] width 46 height 21
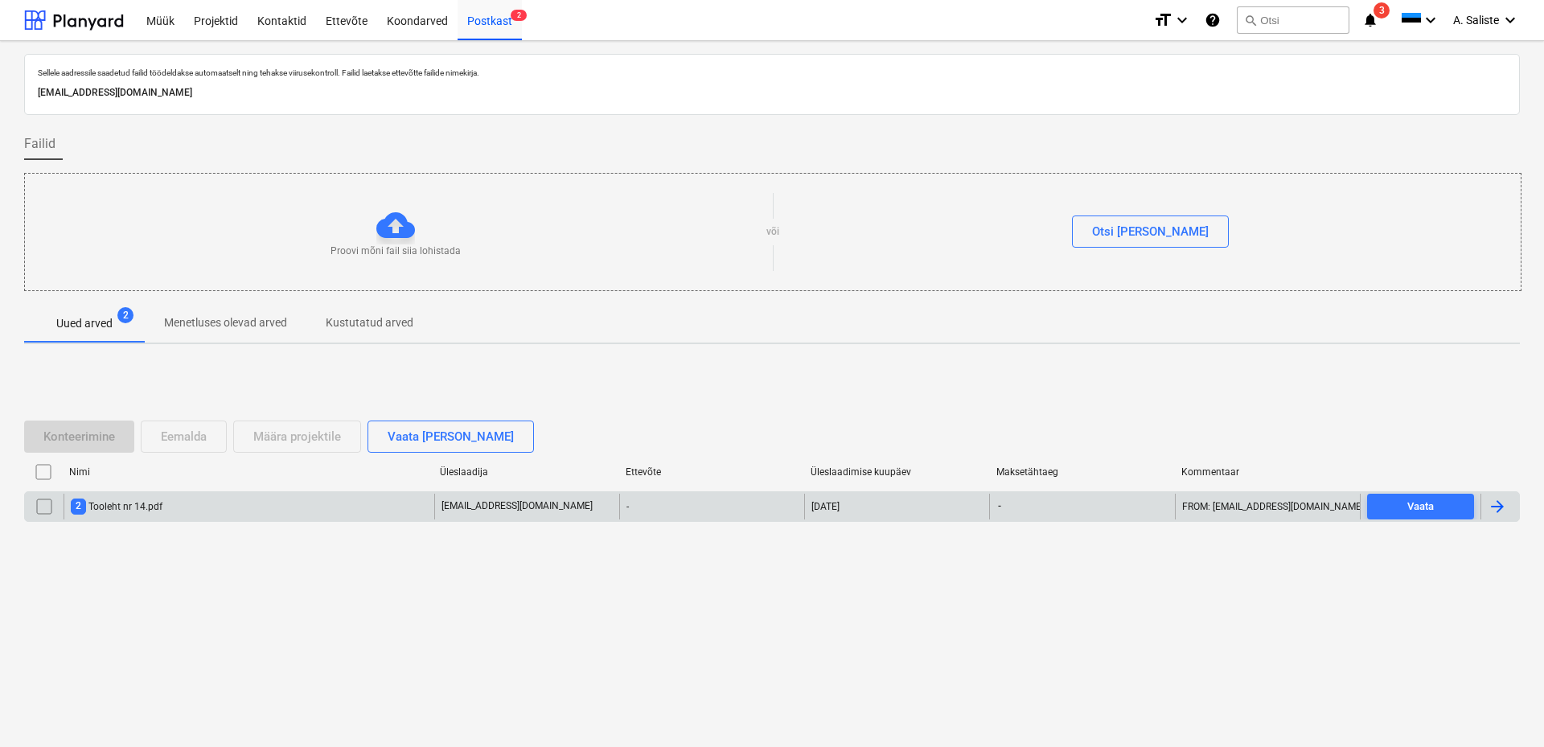
click at [169, 513] on div "2 Tooleht nr 14.pdf" at bounding box center [249, 507] width 371 height 26
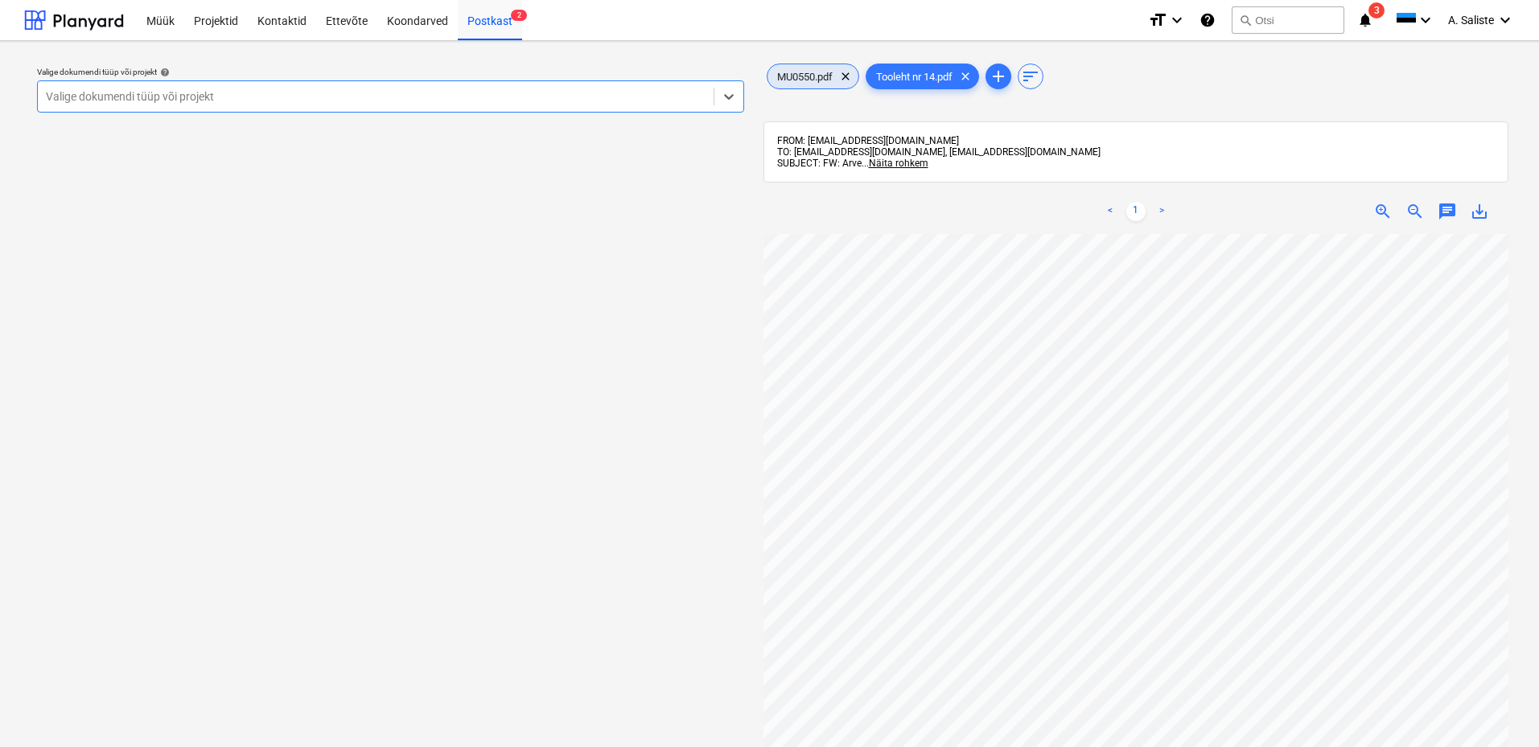
click at [825, 73] on span "MU0550.pdf" at bounding box center [804, 77] width 75 height 12
click at [548, 96] on div at bounding box center [382, 96] width 672 height 16
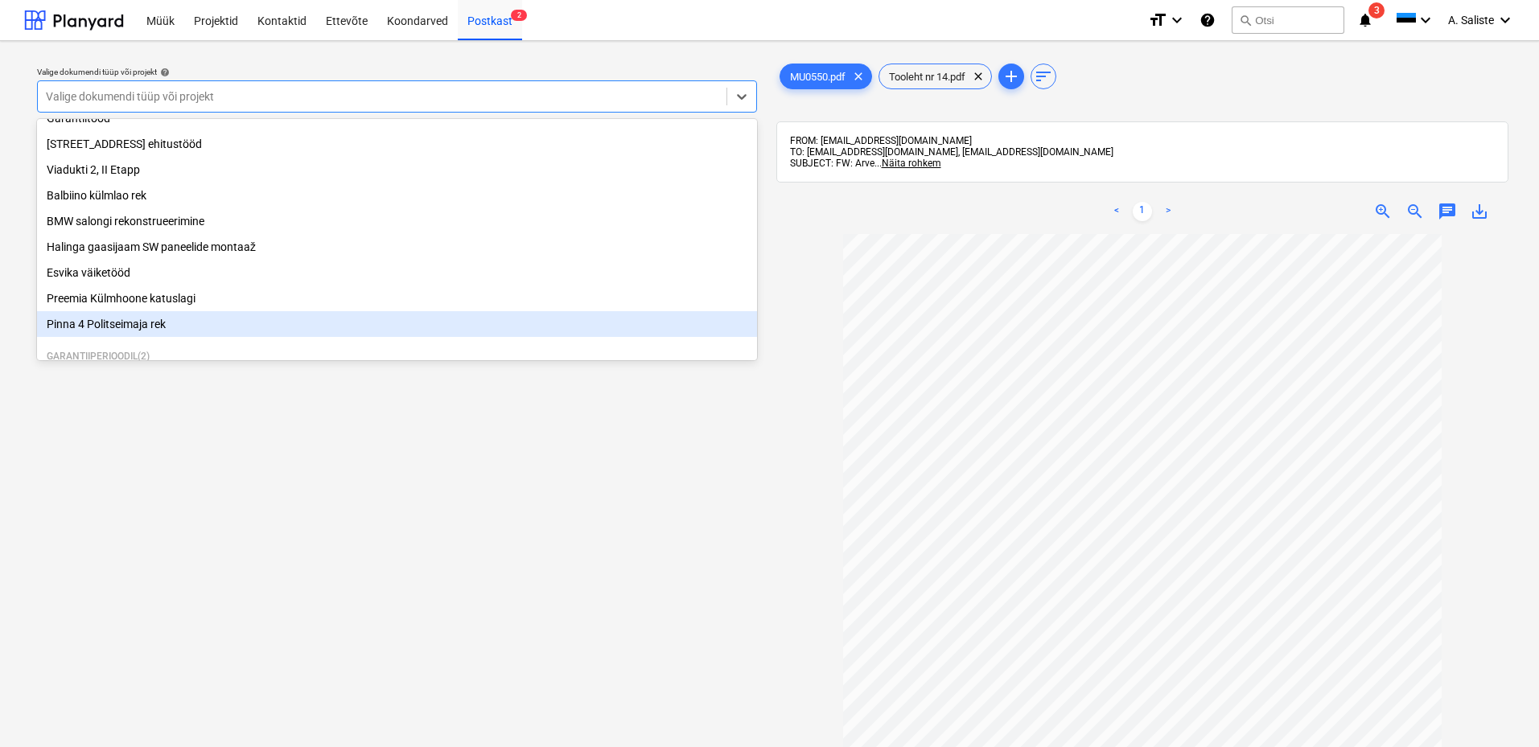
scroll to position [322, 0]
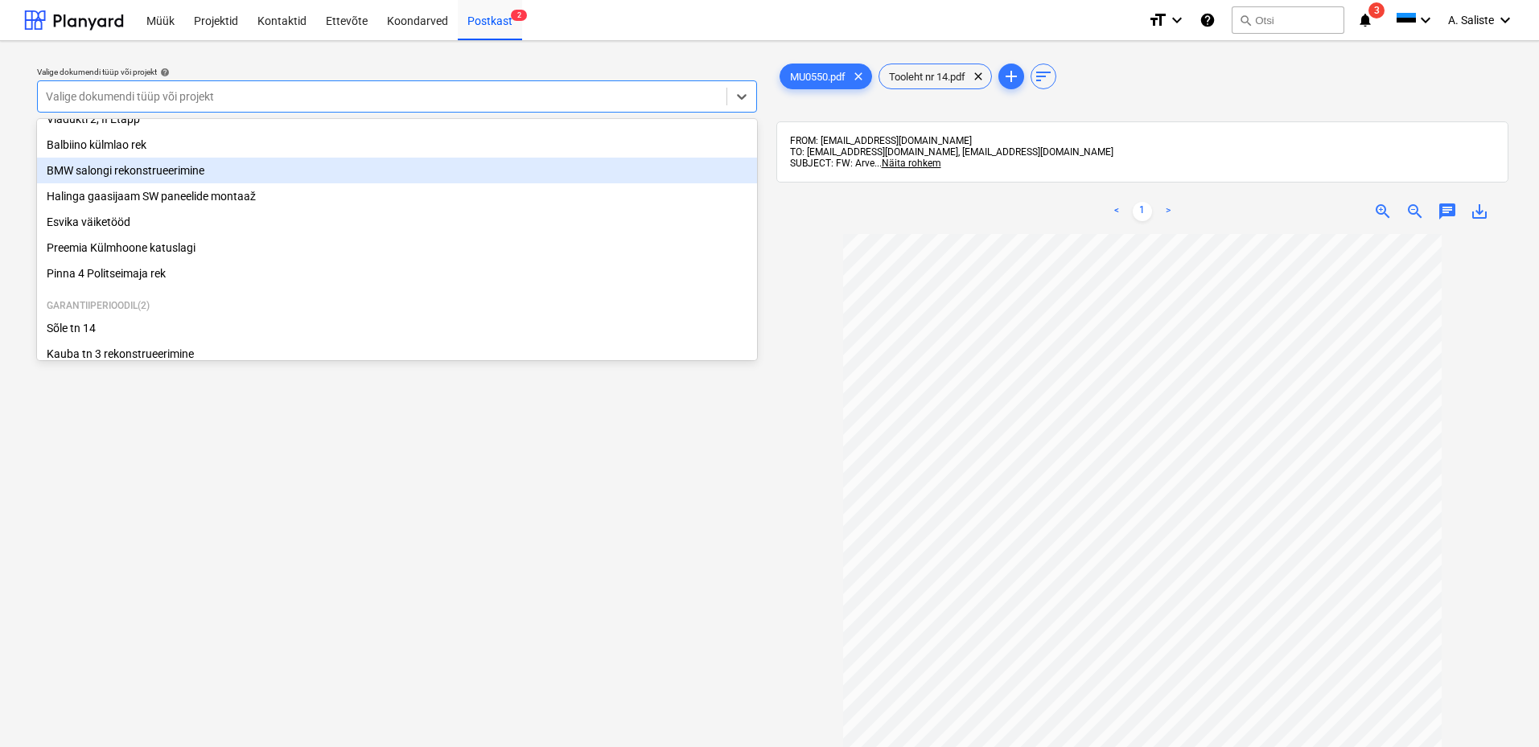
click at [148, 181] on div "BMW salongi rekonstrueerimine" at bounding box center [397, 171] width 720 height 26
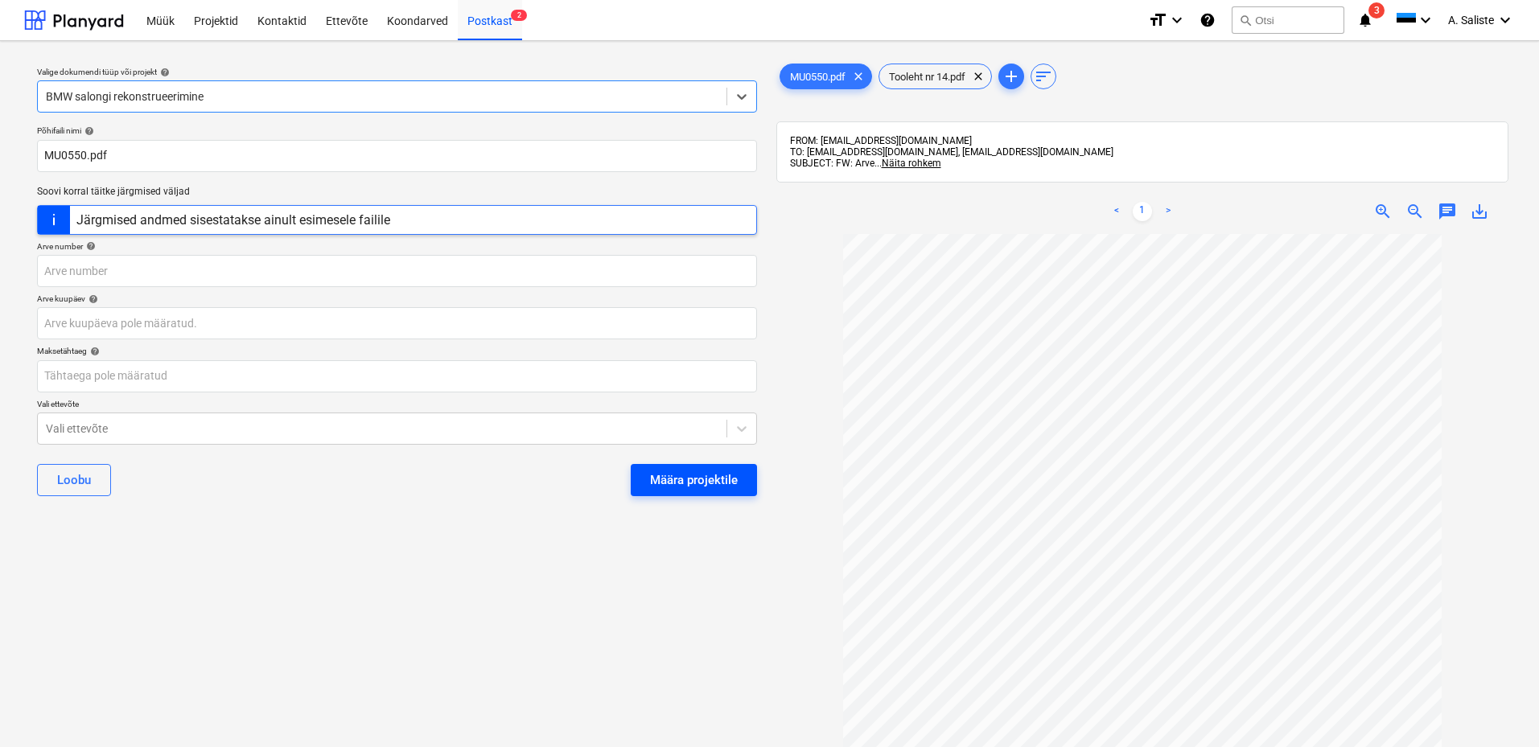
click at [701, 488] on div "Määra projektile" at bounding box center [694, 480] width 88 height 21
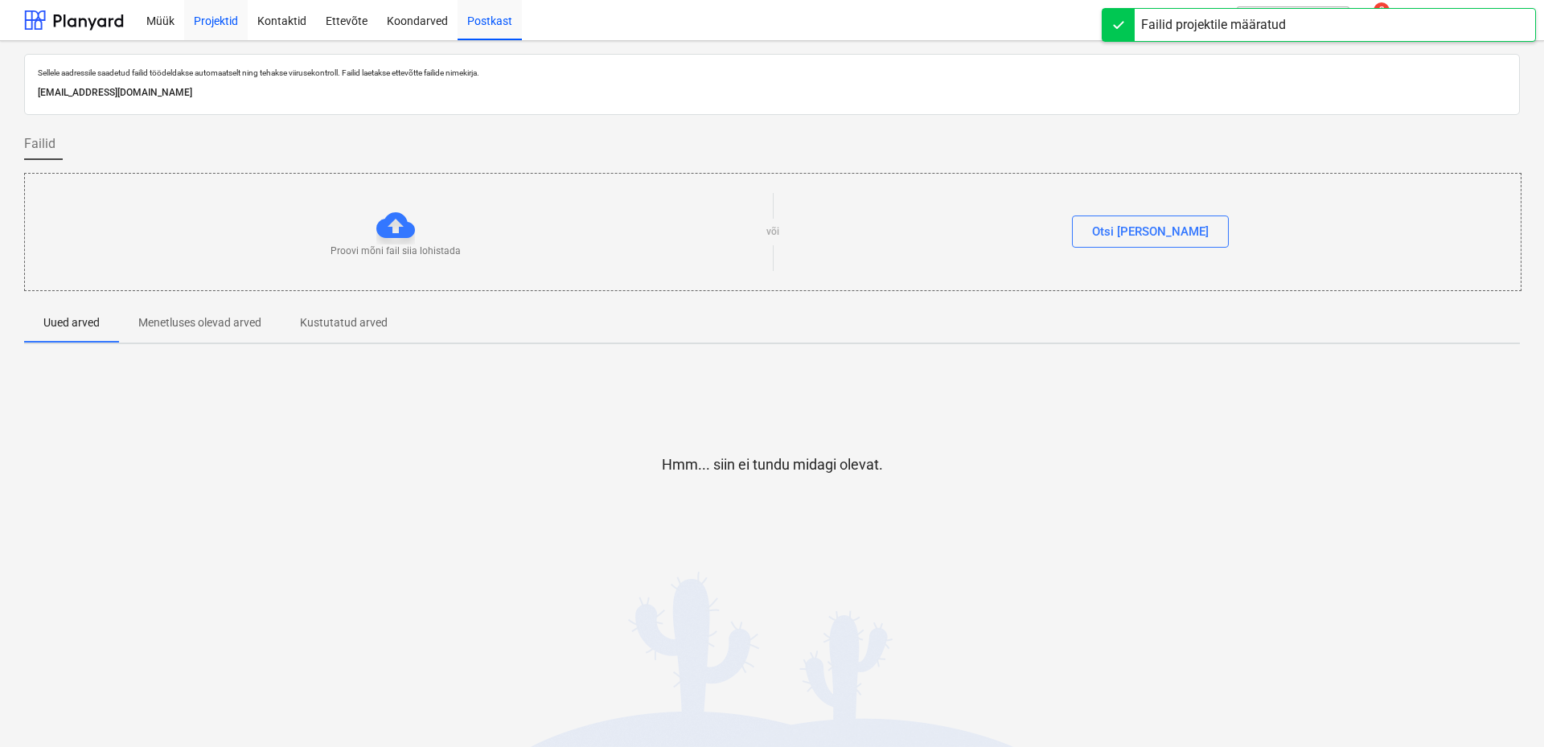
click at [232, 25] on div "Projektid" at bounding box center [216, 19] width 64 height 41
